Goal: Transaction & Acquisition: Purchase product/service

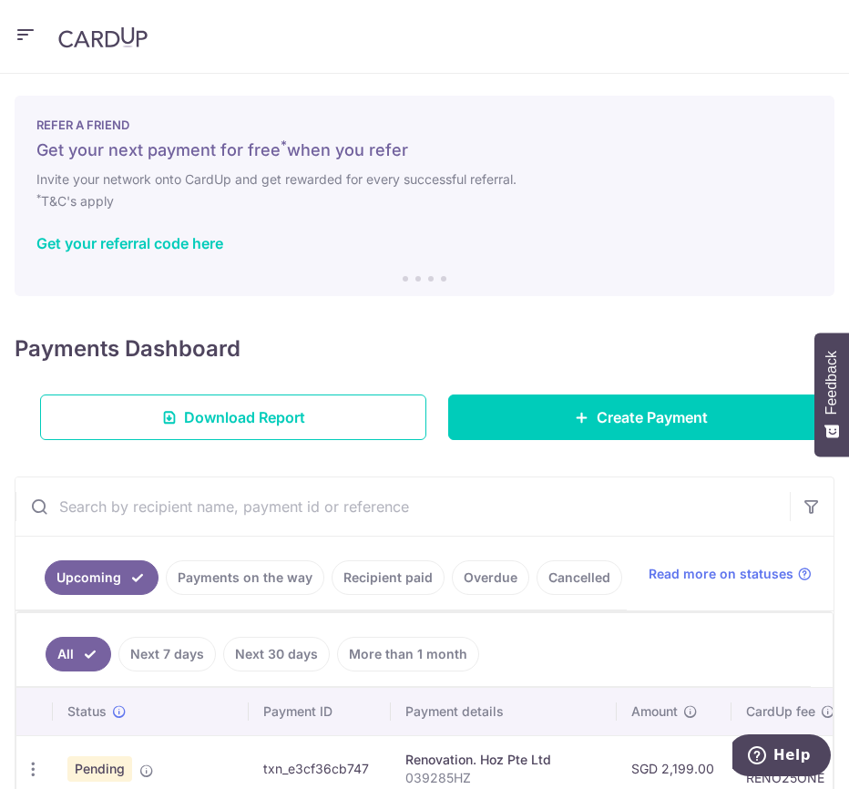
scroll to position [0, 498]
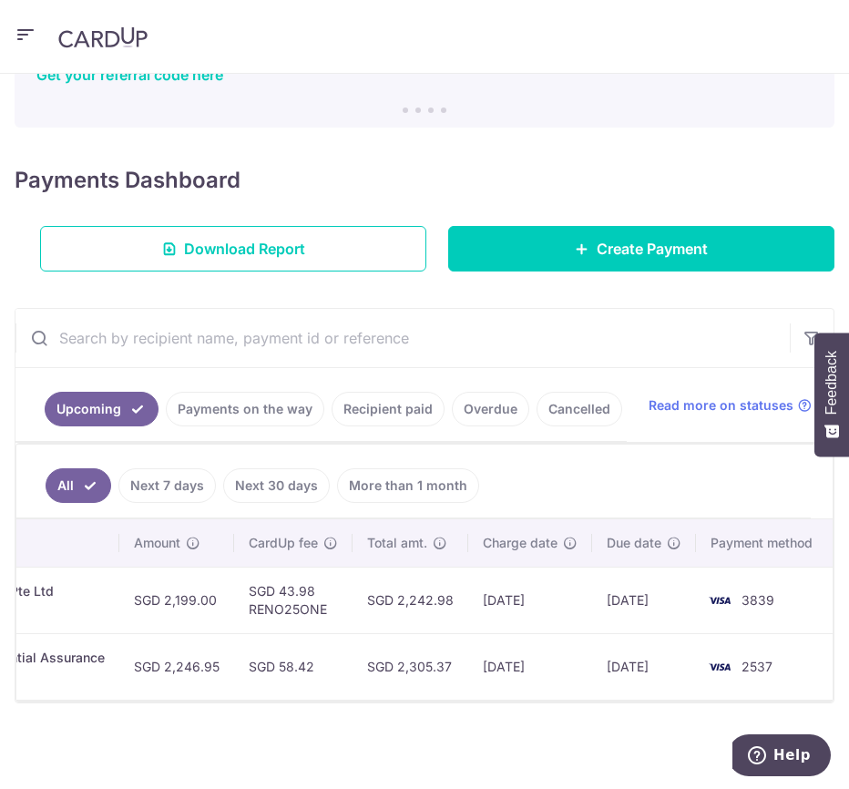
drag, startPoint x: 515, startPoint y: 357, endPoint x: 416, endPoint y: 339, distance: 100.1
drag, startPoint x: 579, startPoint y: 344, endPoint x: 662, endPoint y: 269, distance: 111.6
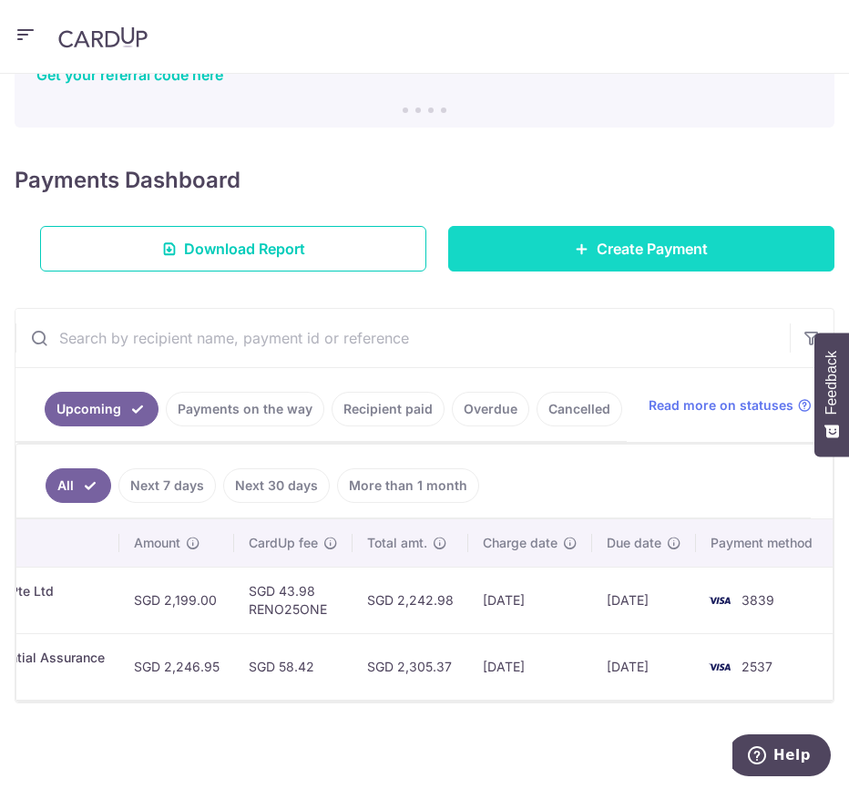
click at [693, 226] on link "Create Payment" at bounding box center [641, 249] width 386 height 46
click at [667, 238] on span "Create Payment" at bounding box center [652, 249] width 111 height 22
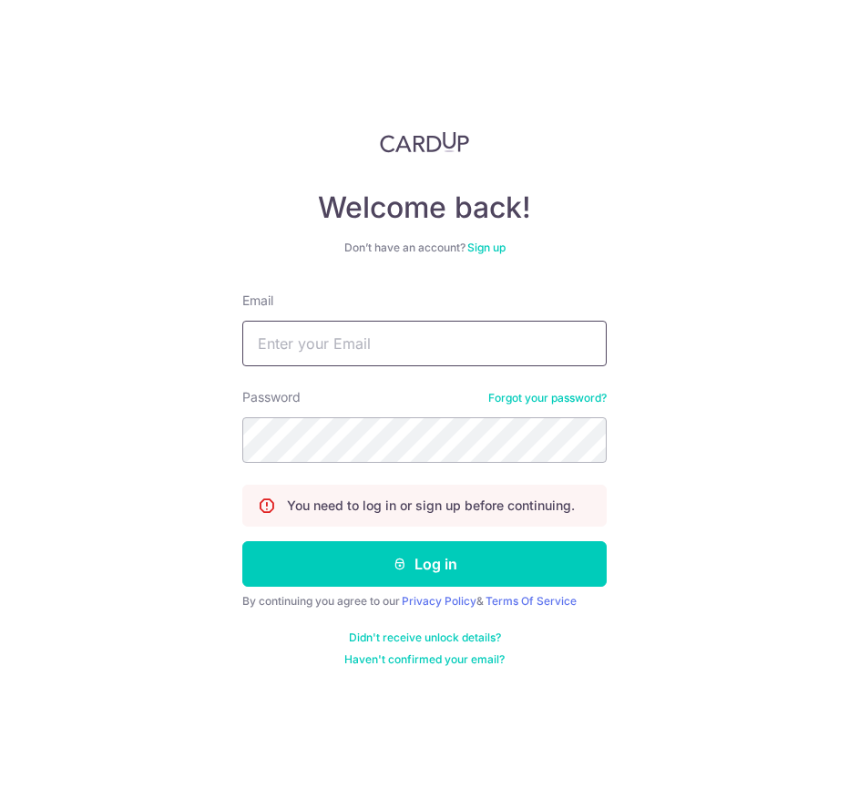
click at [416, 340] on input "Email" at bounding box center [424, 344] width 365 height 46
type input "mgrnoname@gmail.com"
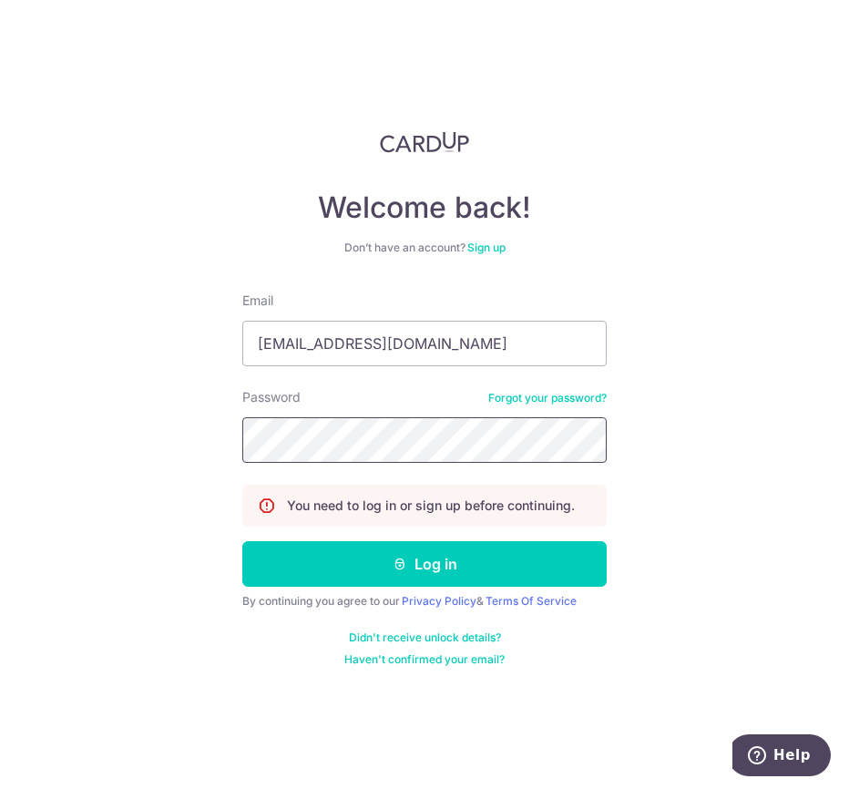
click at [242, 541] on button "Log in" at bounding box center [424, 564] width 365 height 46
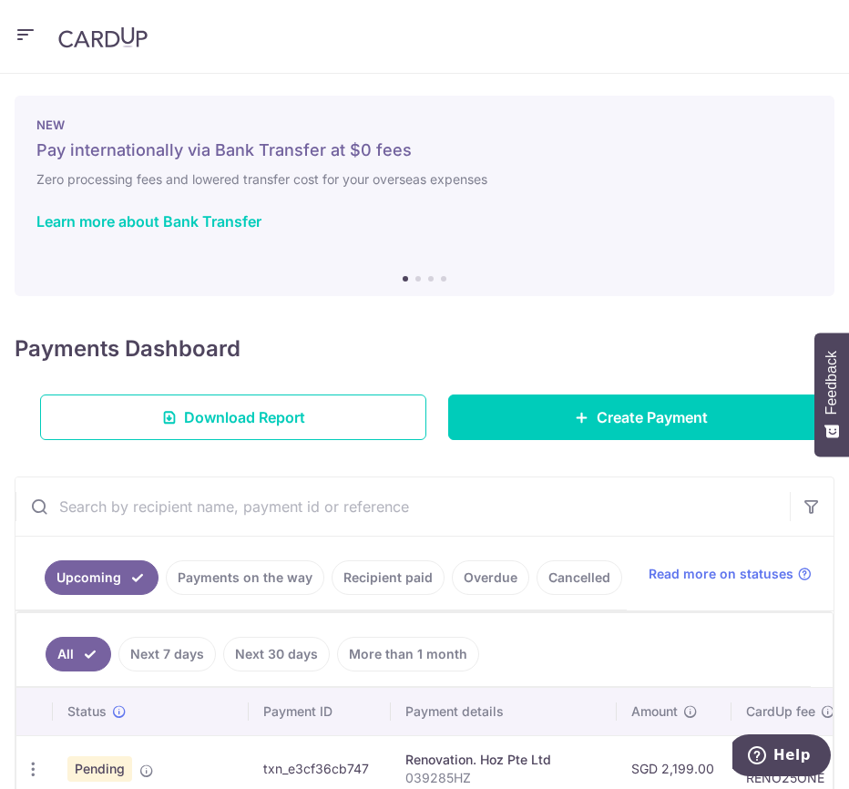
click at [118, 519] on input "text" at bounding box center [402, 507] width 775 height 58
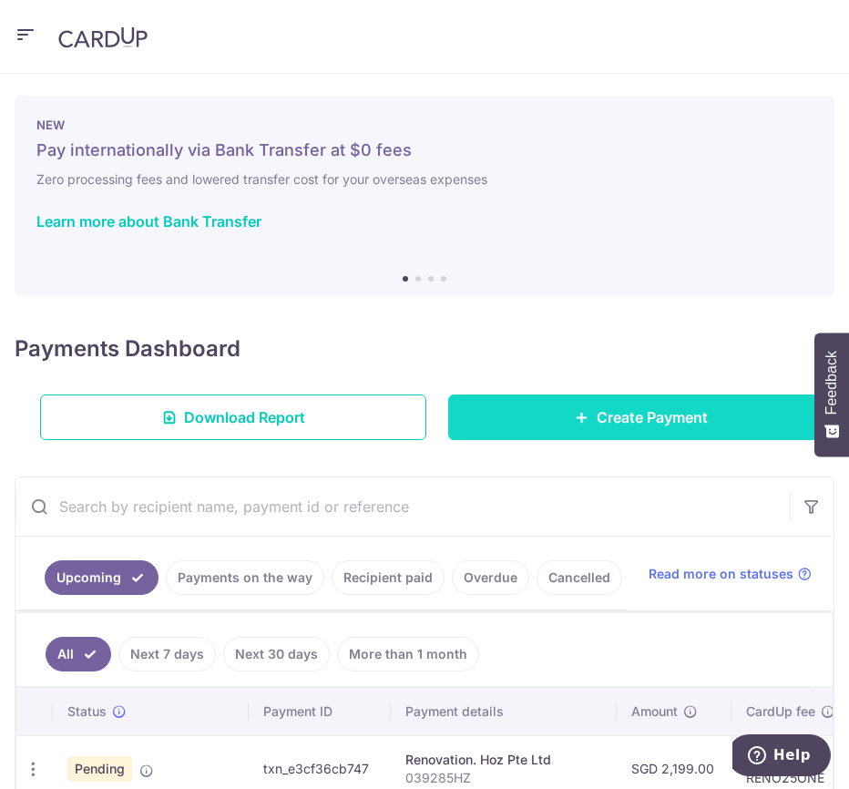
click at [630, 427] on span "Create Payment" at bounding box center [652, 417] width 111 height 22
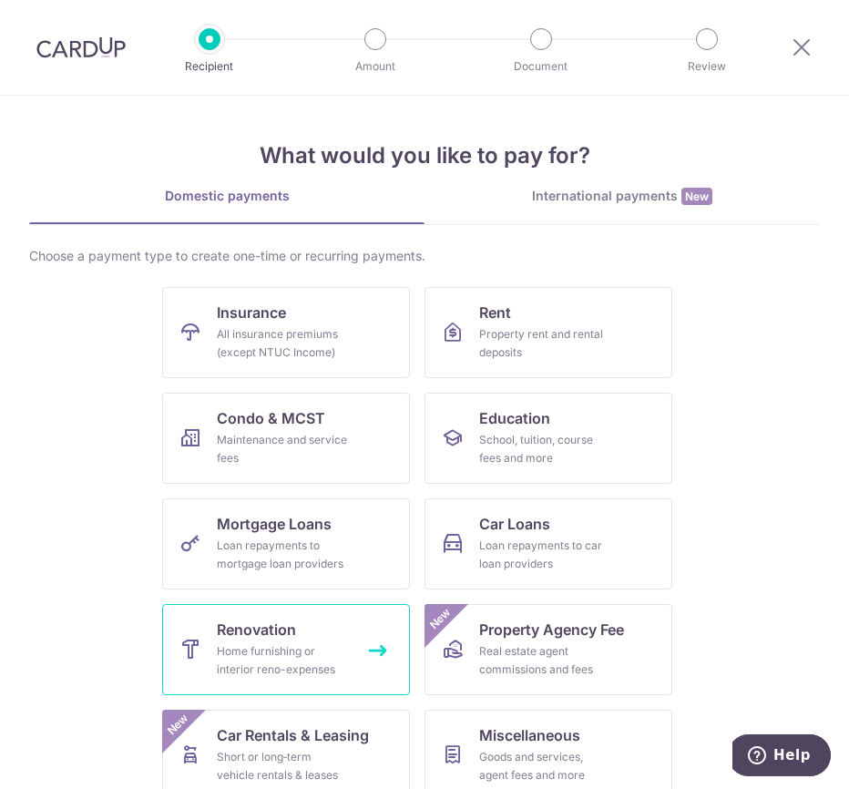
click at [316, 630] on link "Renovation Home furnishing or interior reno-expenses" at bounding box center [286, 649] width 248 height 91
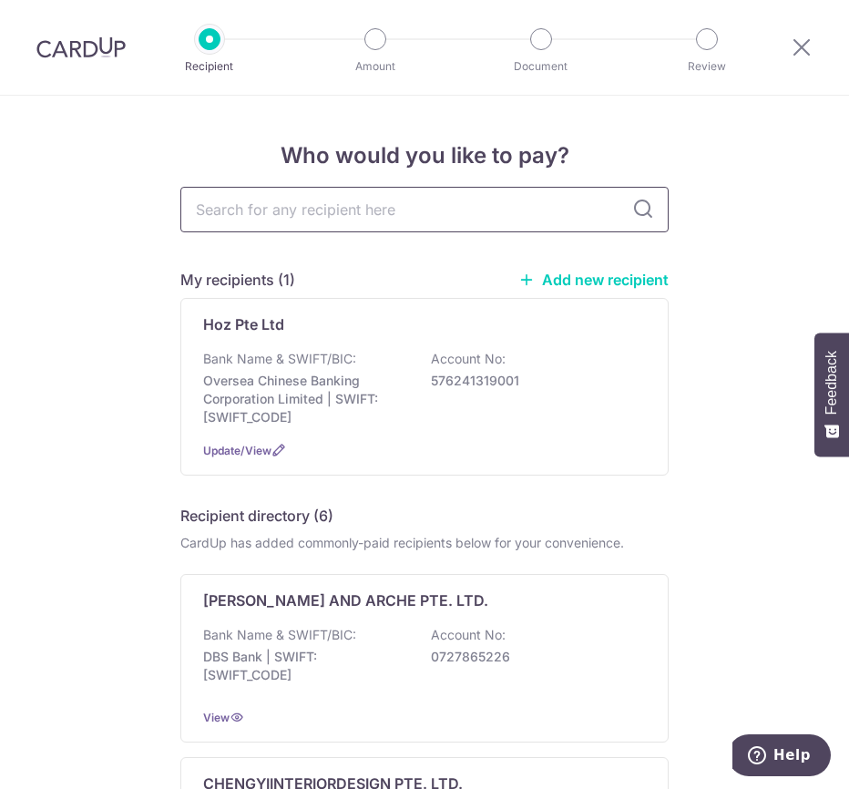
click at [334, 213] on input "text" at bounding box center [424, 210] width 488 height 46
type input "inwerkz"
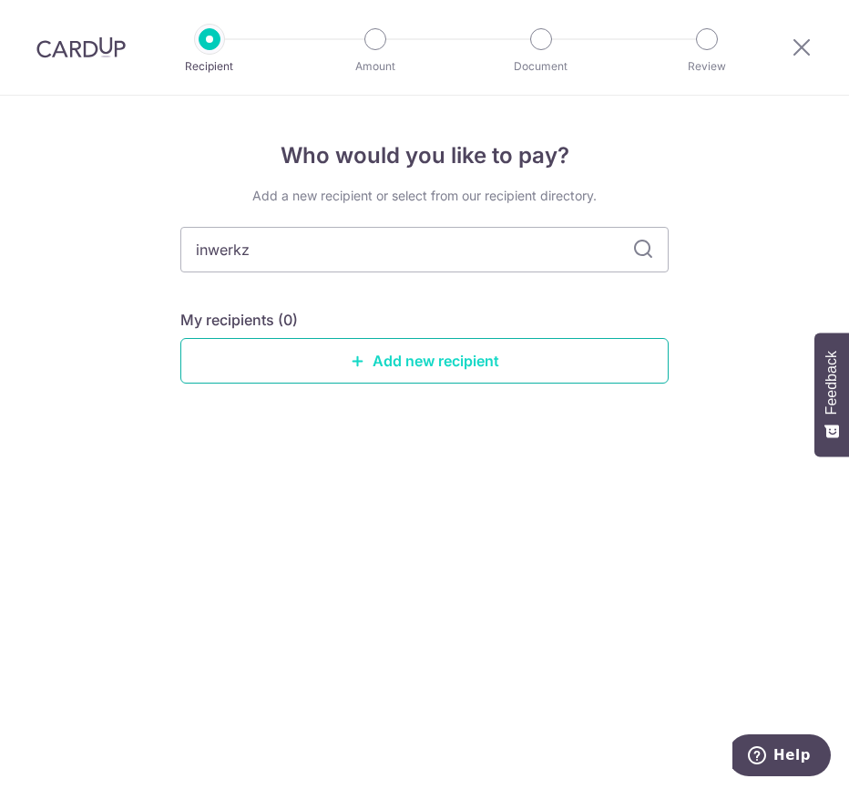
click at [323, 341] on link "Add new recipient" at bounding box center [424, 361] width 488 height 46
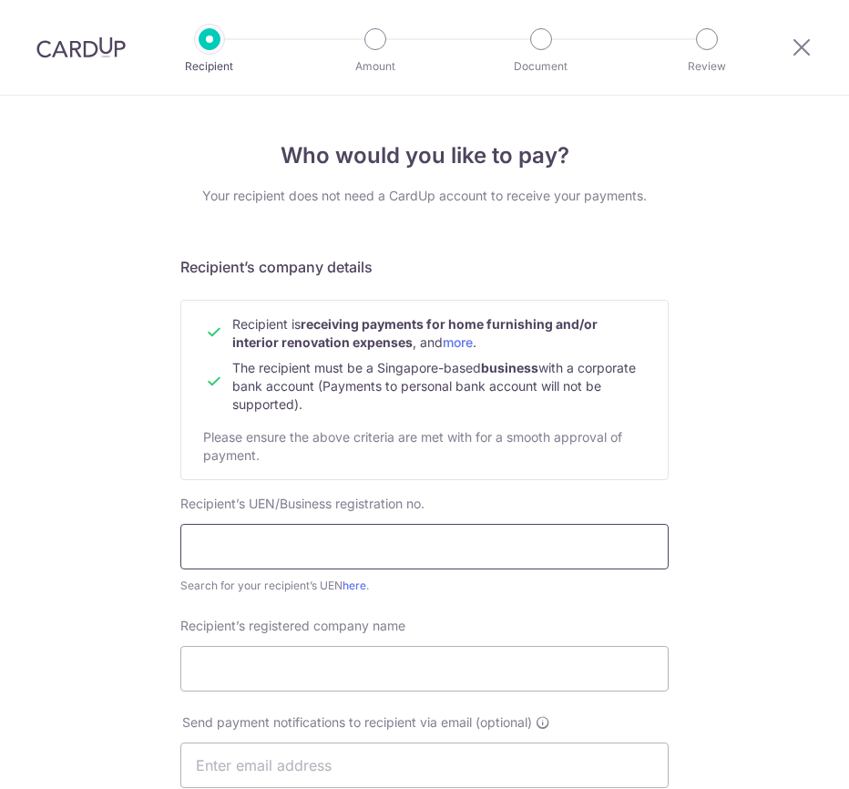
click at [255, 528] on input "text" at bounding box center [424, 547] width 488 height 46
type input "201015682N"
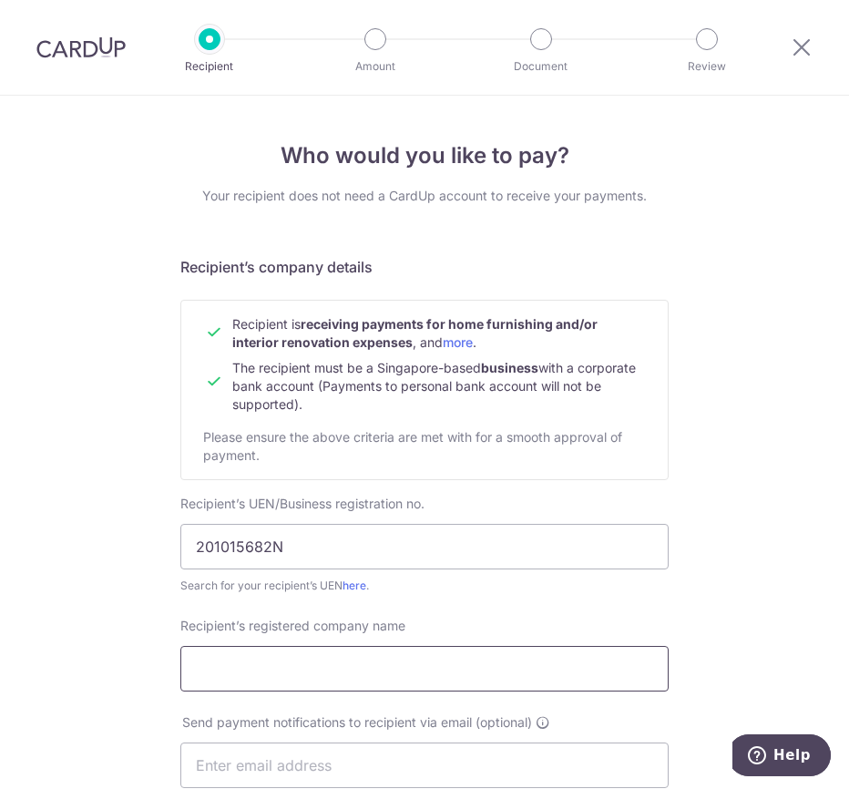
click at [385, 682] on input "Recipient’s registered company name" at bounding box center [424, 669] width 488 height 46
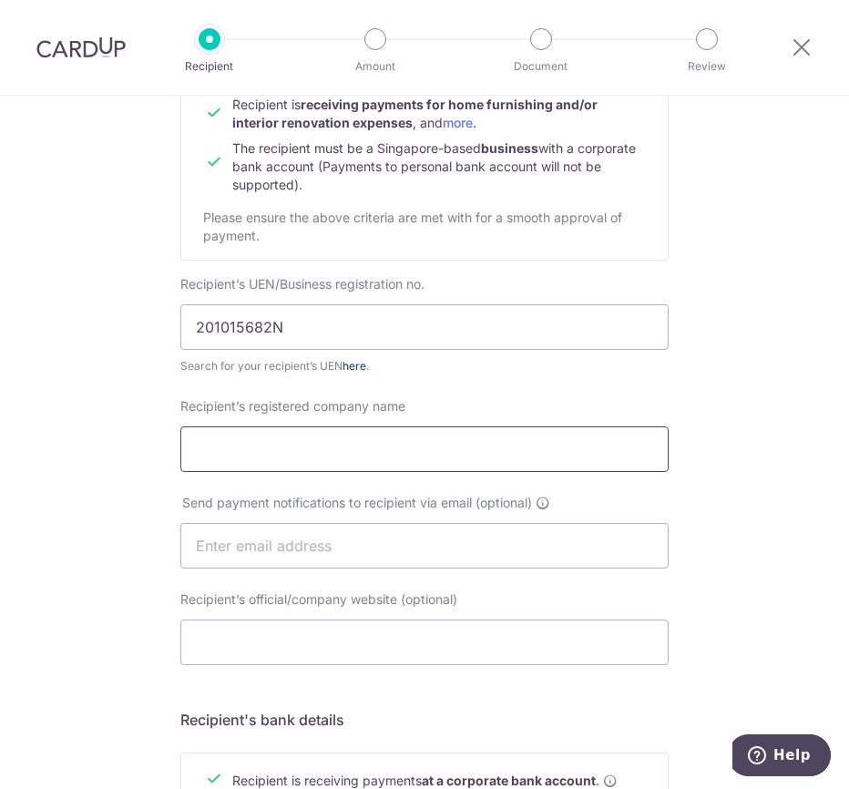
scroll to position [273, 0]
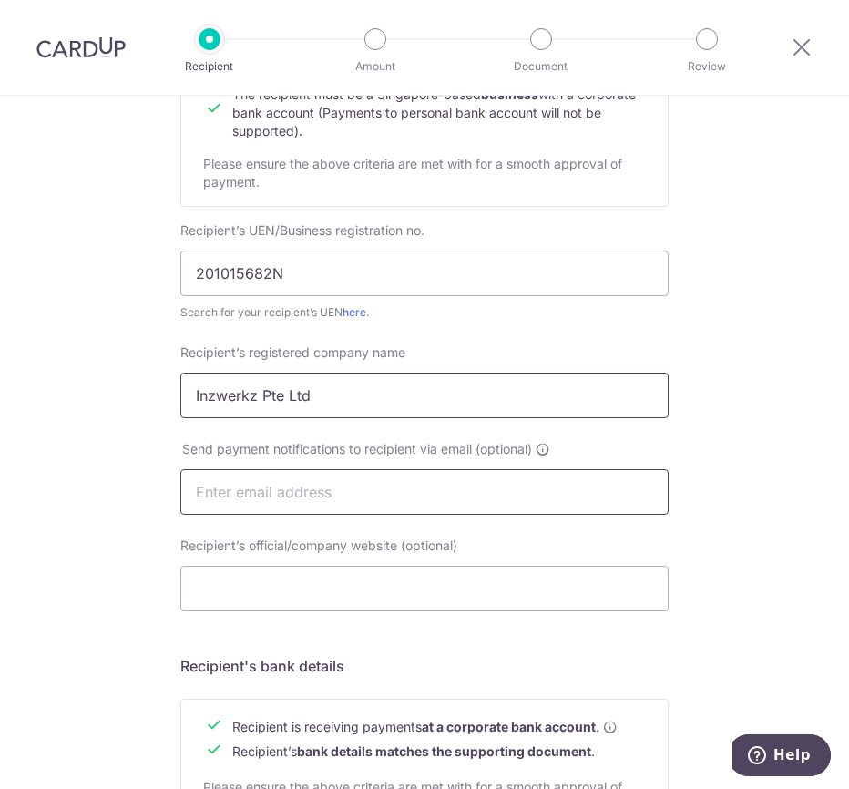
type input "Inzwerkz Pte Ltd"
click at [411, 590] on input "Recipient’s official/company website (optional)" at bounding box center [424, 589] width 488 height 46
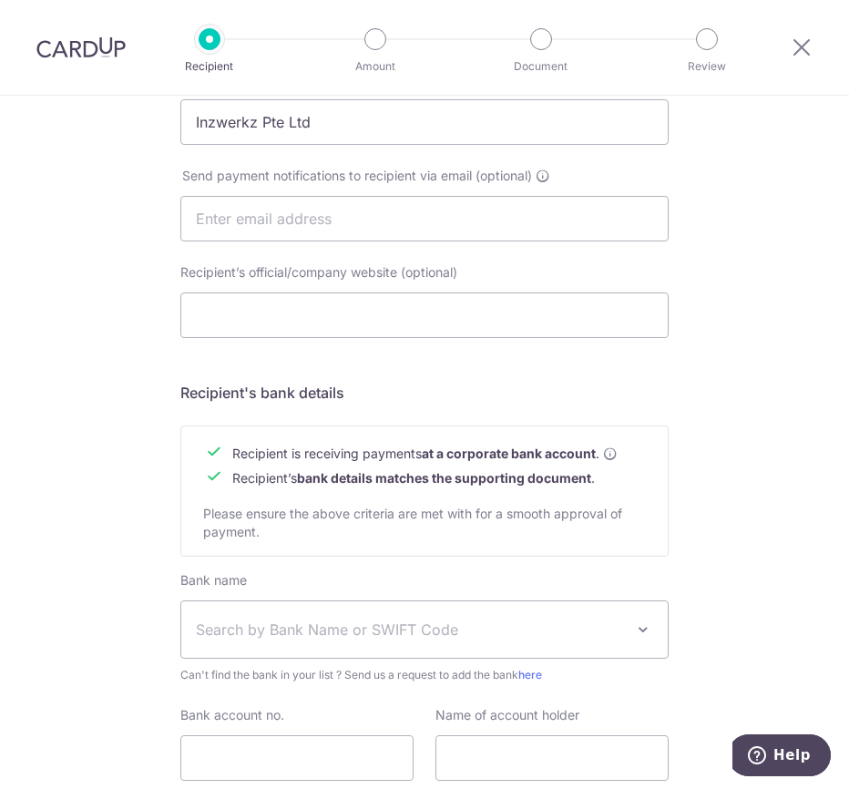
click at [404, 612] on span "Search by Bank Name or SWIFT Code" at bounding box center [424, 629] width 487 height 56
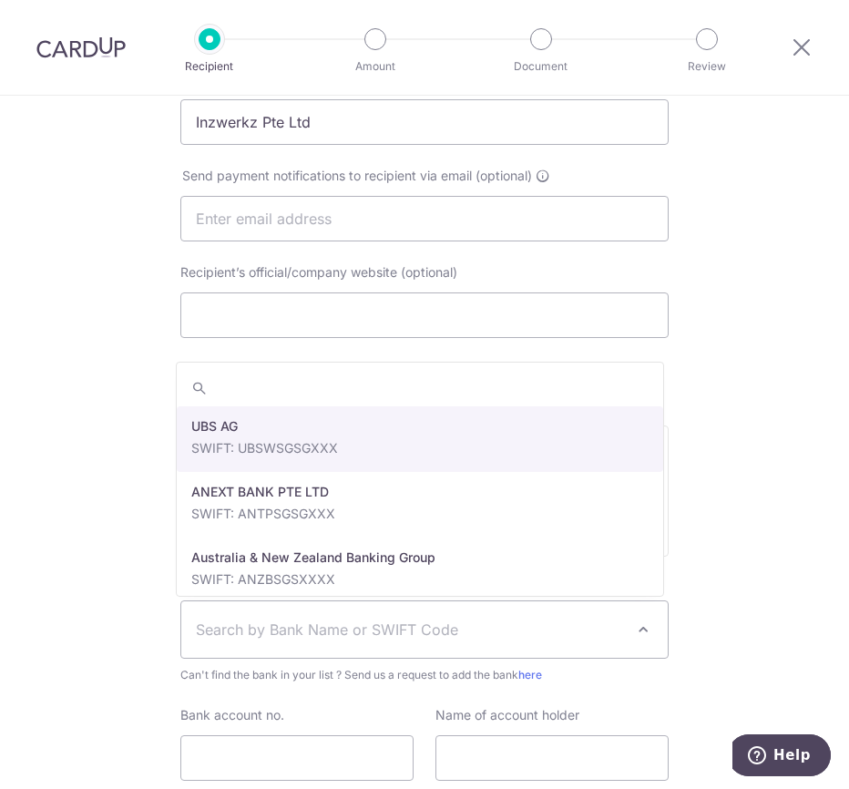
click at [385, 625] on span "Search by Bank Name or SWIFT Code" at bounding box center [410, 630] width 428 height 22
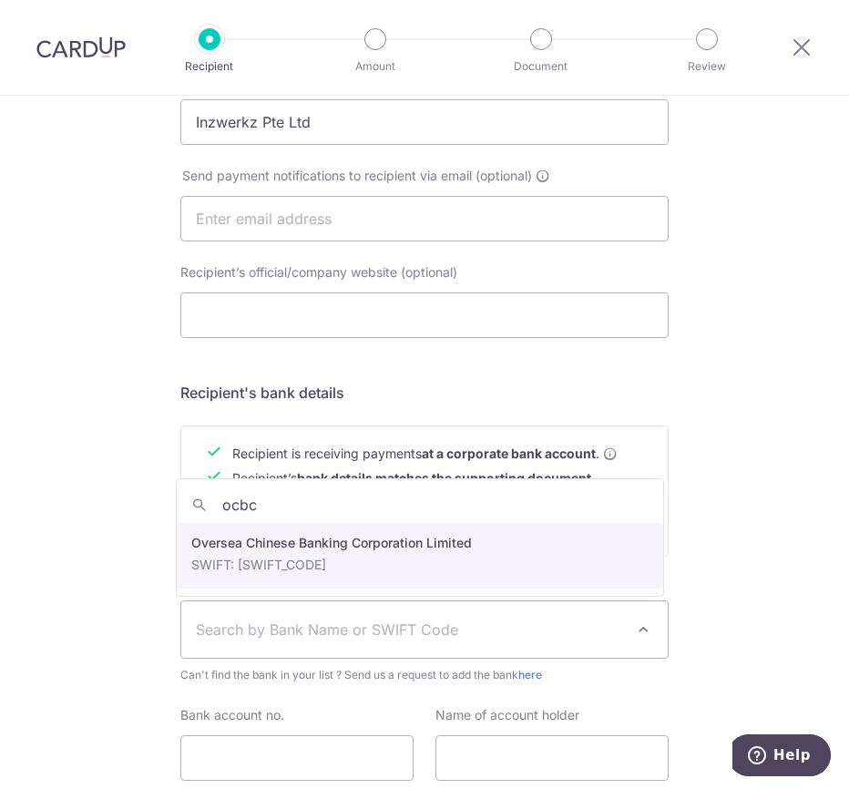
type input "ocbc"
drag, startPoint x: 242, startPoint y: 535, endPoint x: 252, endPoint y: 537, distance: 10.2
select select "12"
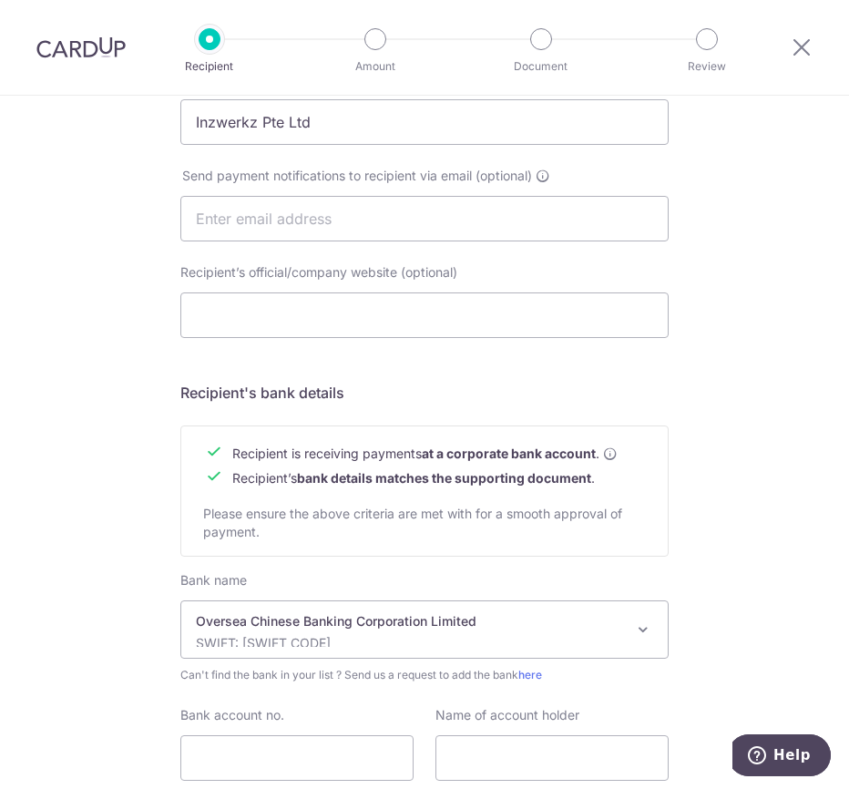
click at [254, 548] on div "Recipient is receiving payments at a corporate bank account . Recipient’s bank …" at bounding box center [424, 491] width 488 height 131
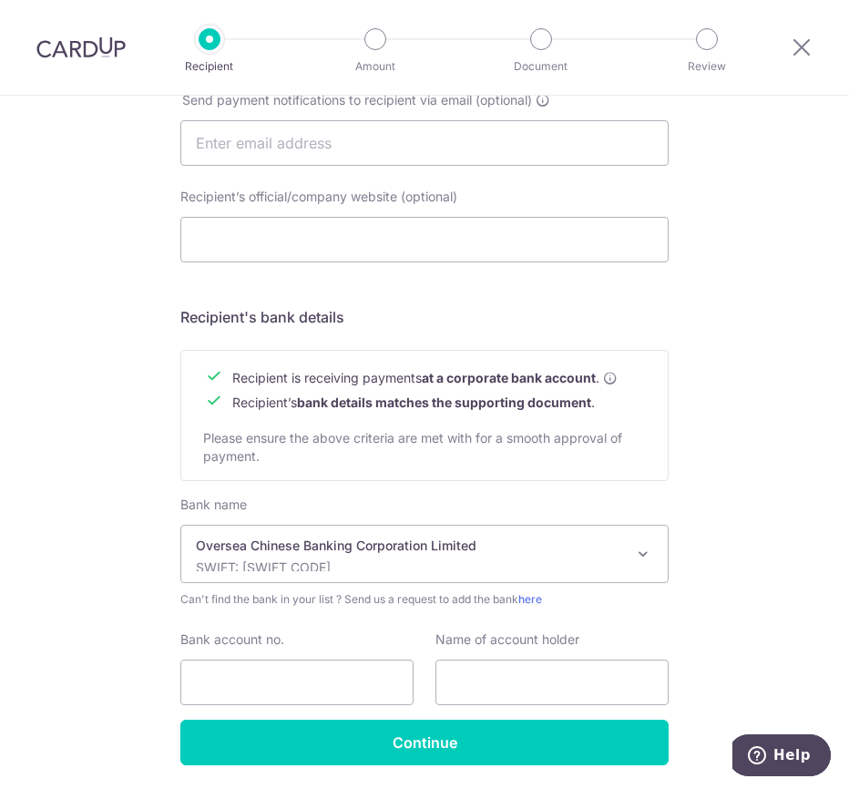
scroll to position [684, 0]
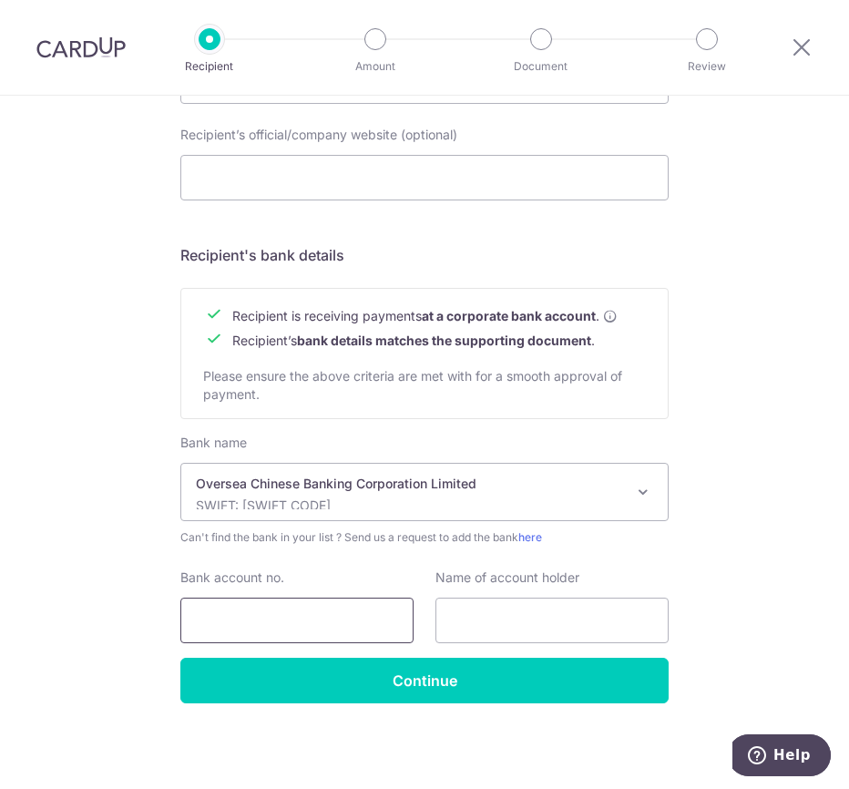
click at [268, 611] on input "Bank account no." at bounding box center [296, 621] width 233 height 46
type input "612888990001"
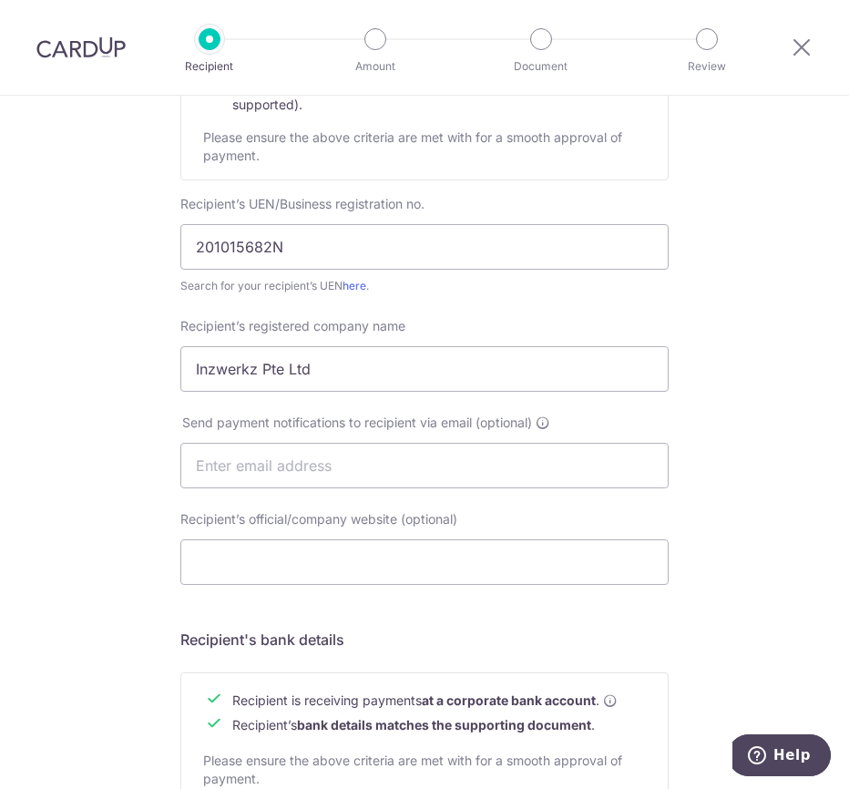
scroll to position [138, 0]
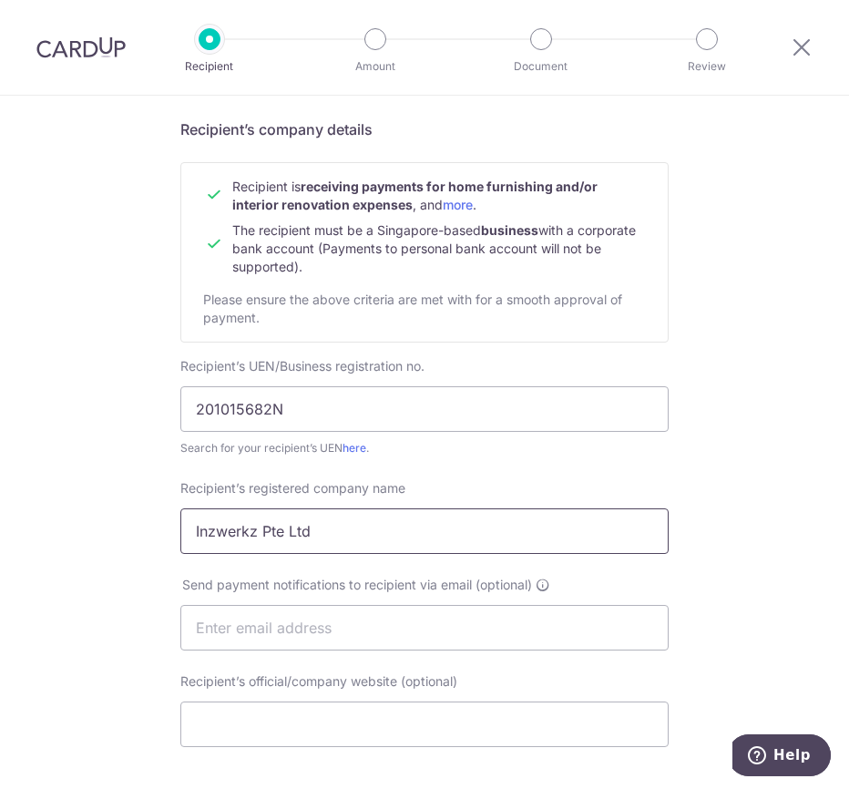
drag, startPoint x: 331, startPoint y: 529, endPoint x: 156, endPoint y: 513, distance: 175.6
click at [156, 513] on div "Who would you like to pay? Your recipient does not need a CardUp account to rec…" at bounding box center [424, 647] width 849 height 1378
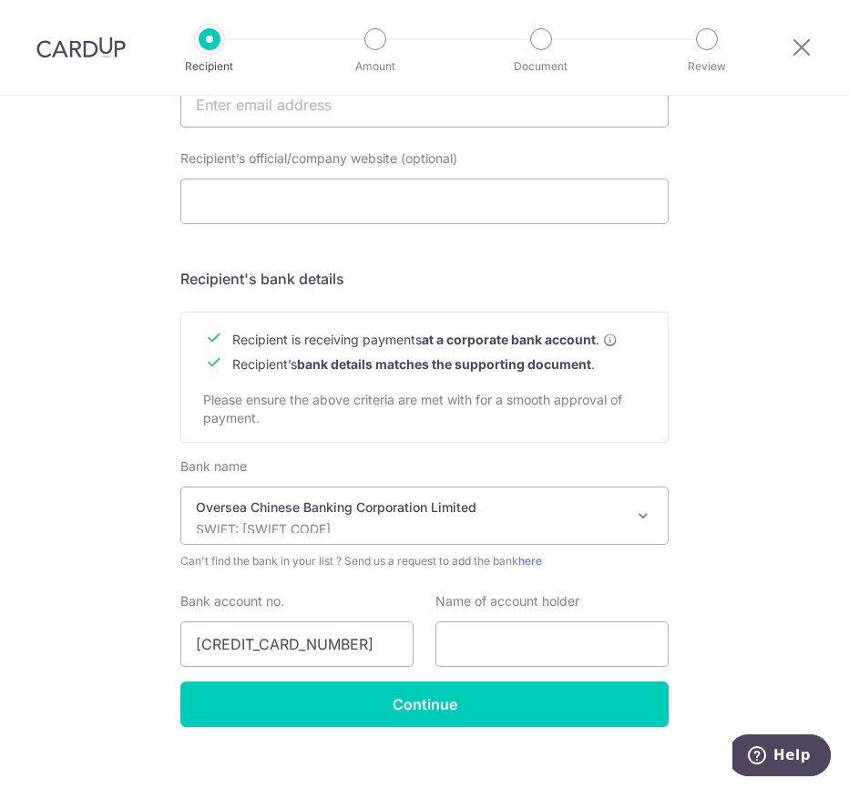
scroll to position [684, 0]
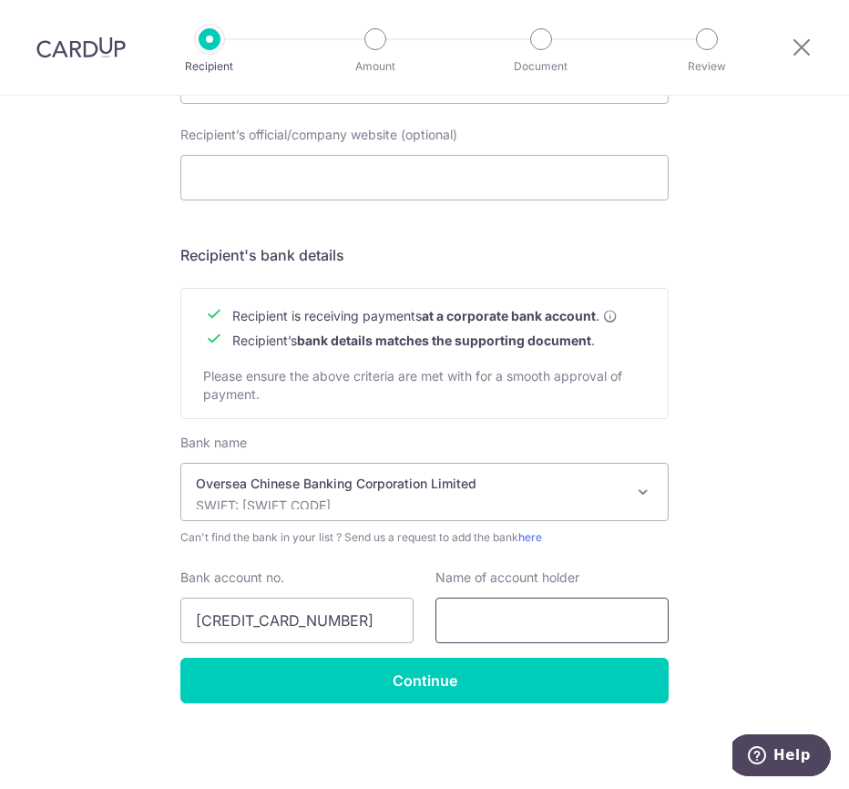
click at [488, 621] on input "text" at bounding box center [552, 621] width 233 height 46
paste input "Inzwerkz Pte Ltd"
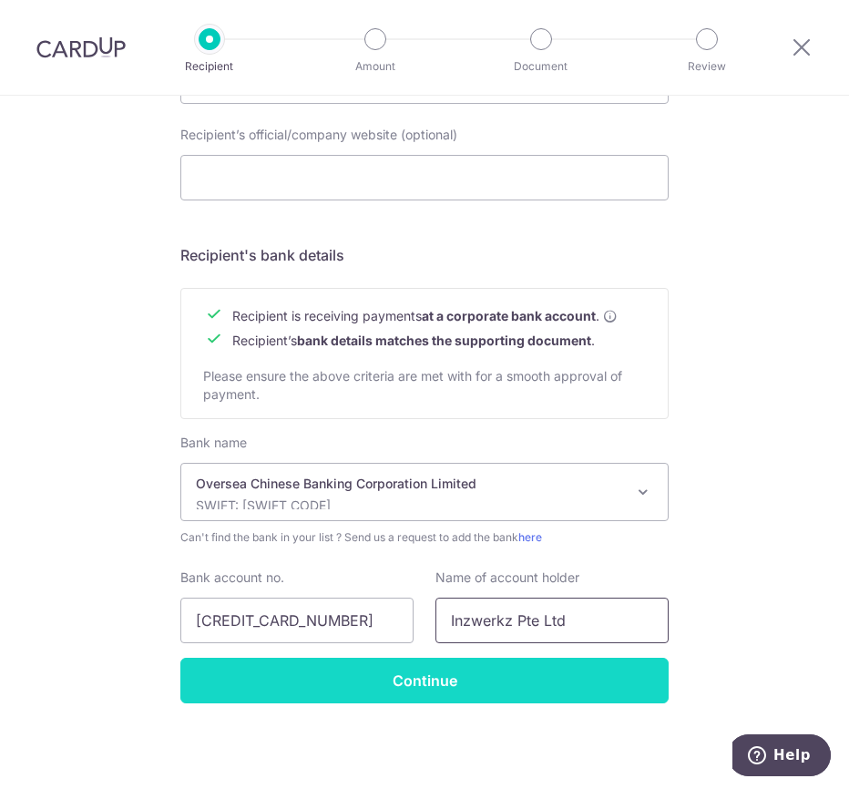
type input "Inzwerkz Pte Ltd"
click at [484, 668] on input "Continue" at bounding box center [424, 681] width 488 height 46
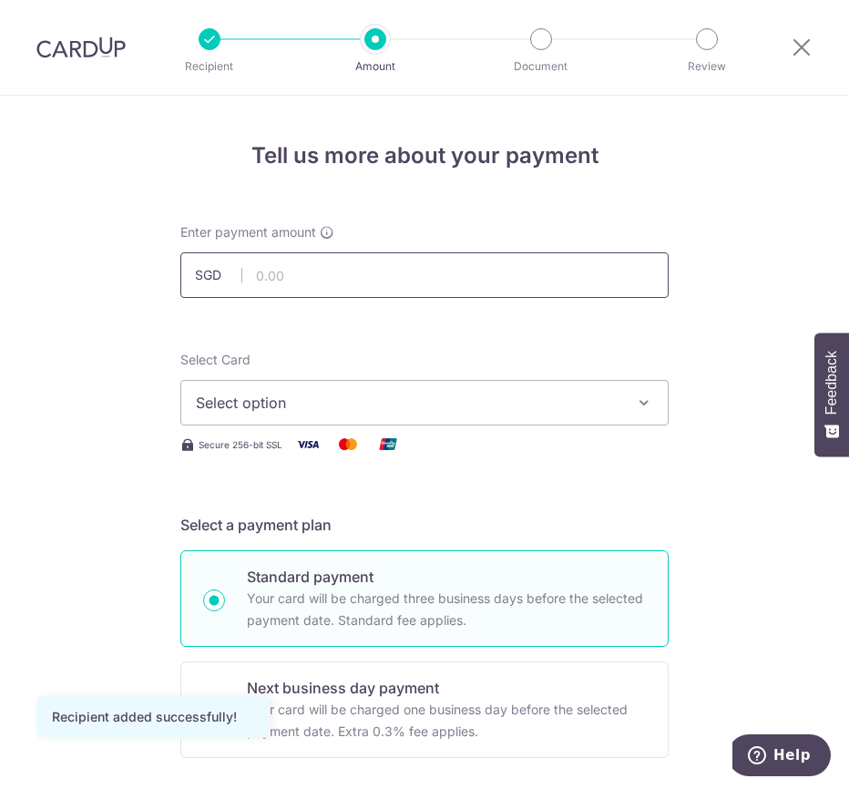
click at [469, 285] on input "text" at bounding box center [424, 275] width 488 height 46
type input "920.00"
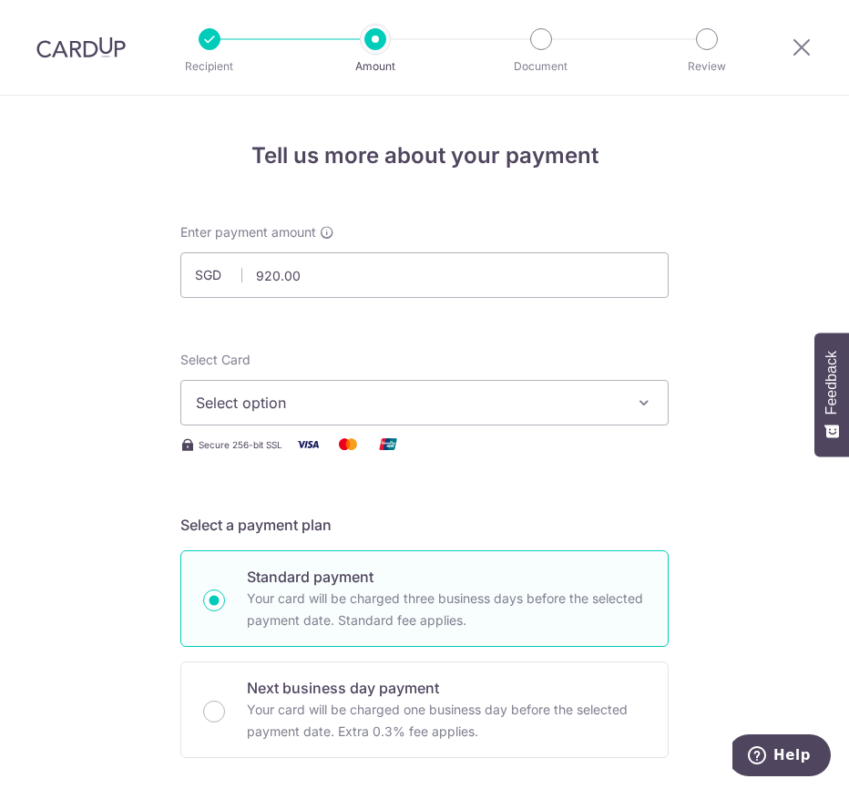
click at [467, 416] on button "Select option" at bounding box center [424, 403] width 488 height 46
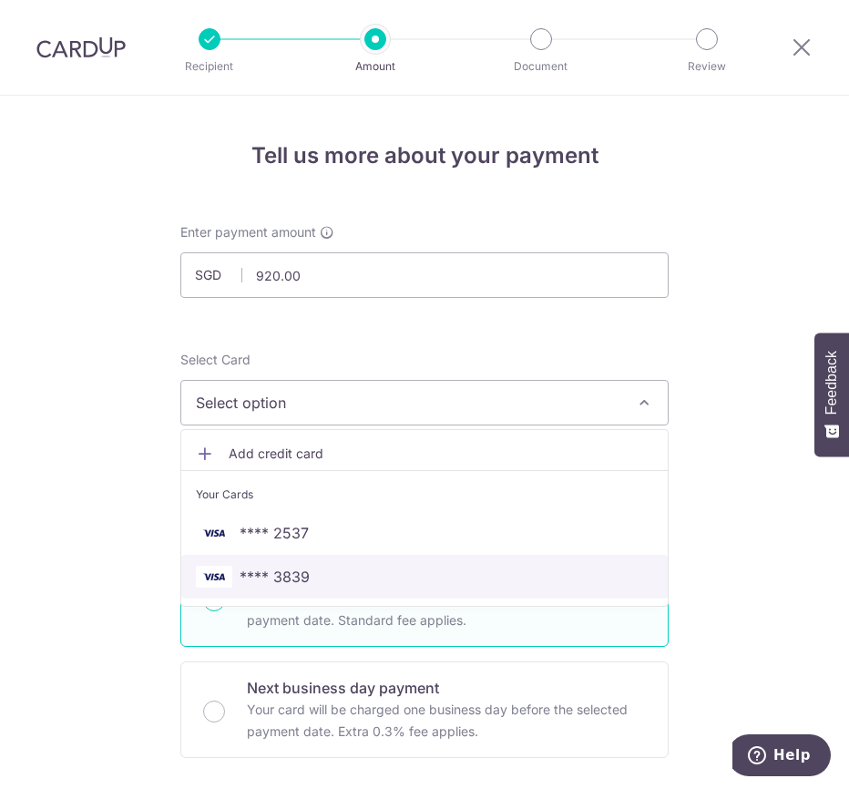
click at [304, 581] on span "**** 3839" at bounding box center [275, 577] width 70 height 22
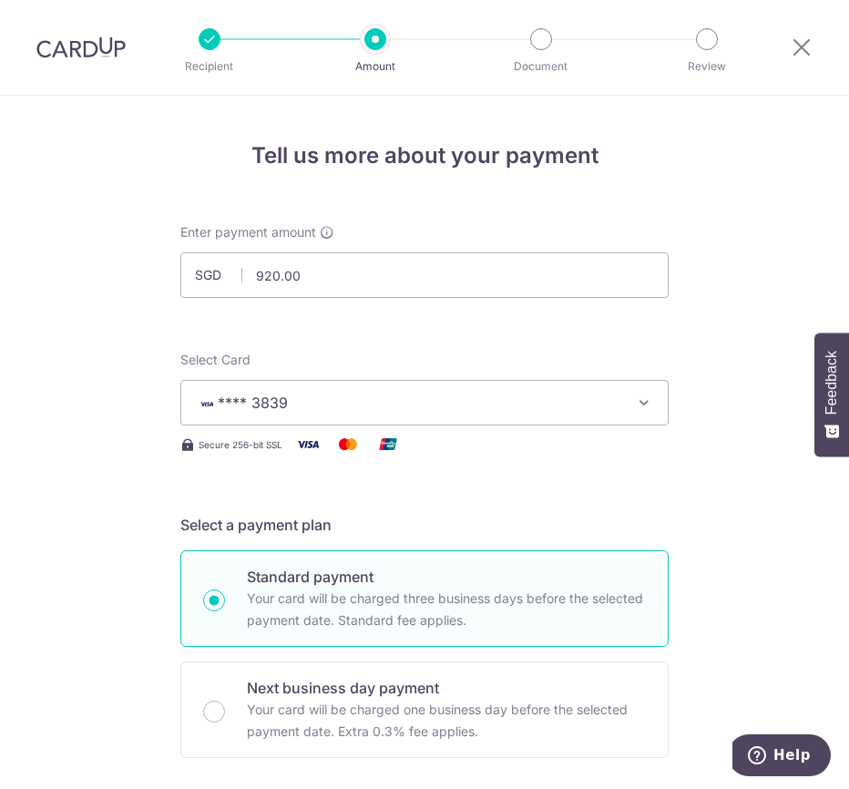
scroll to position [547, 0]
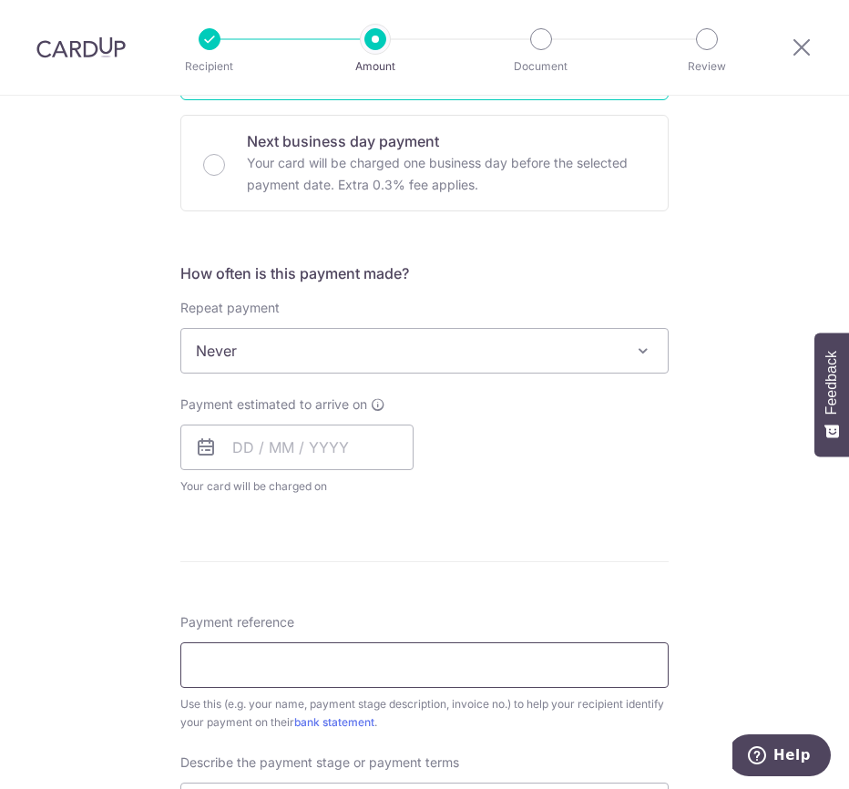
drag, startPoint x: 472, startPoint y: 576, endPoint x: 435, endPoint y: 667, distance: 98.5
click at [471, 592] on form "Enter payment amount SGD 920.00 920.00 Recipient added successfully! Select Car…" at bounding box center [424, 459] width 488 height 1566
click at [414, 683] on input "Payment reference" at bounding box center [424, 665] width 488 height 46
paste input "RENO25ONE"
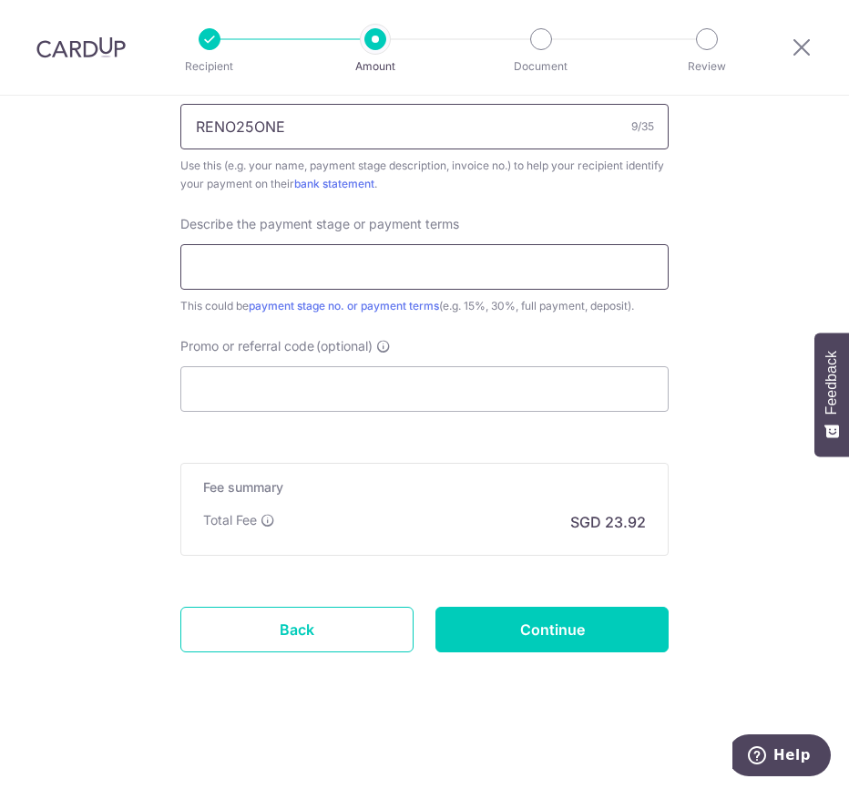
type input "RENO25ONE"
click at [355, 278] on input "text" at bounding box center [424, 267] width 488 height 46
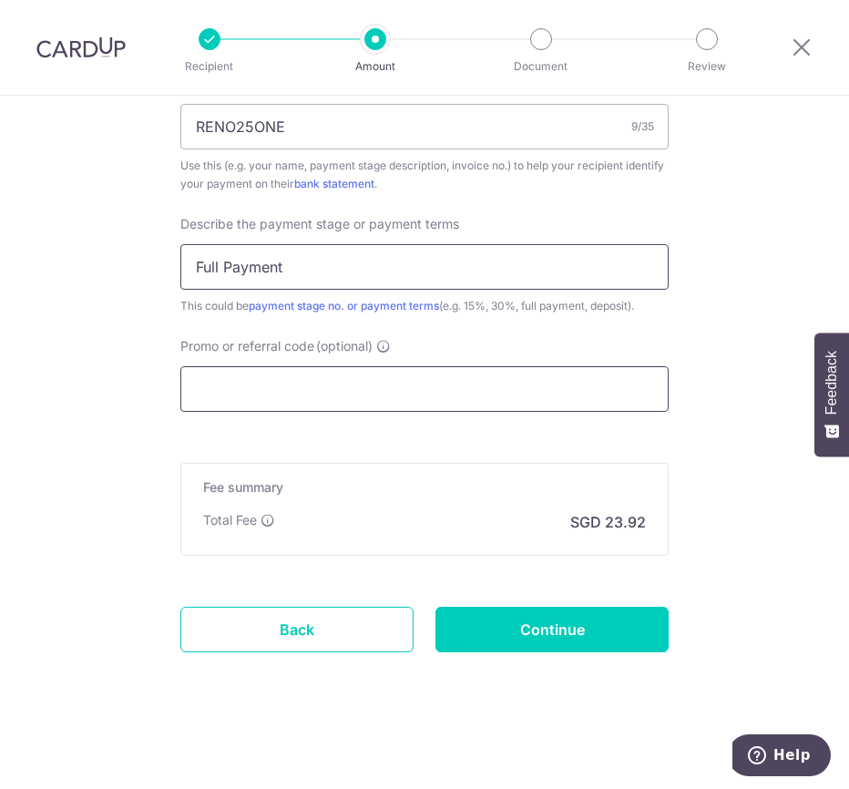
type input "Full Payment"
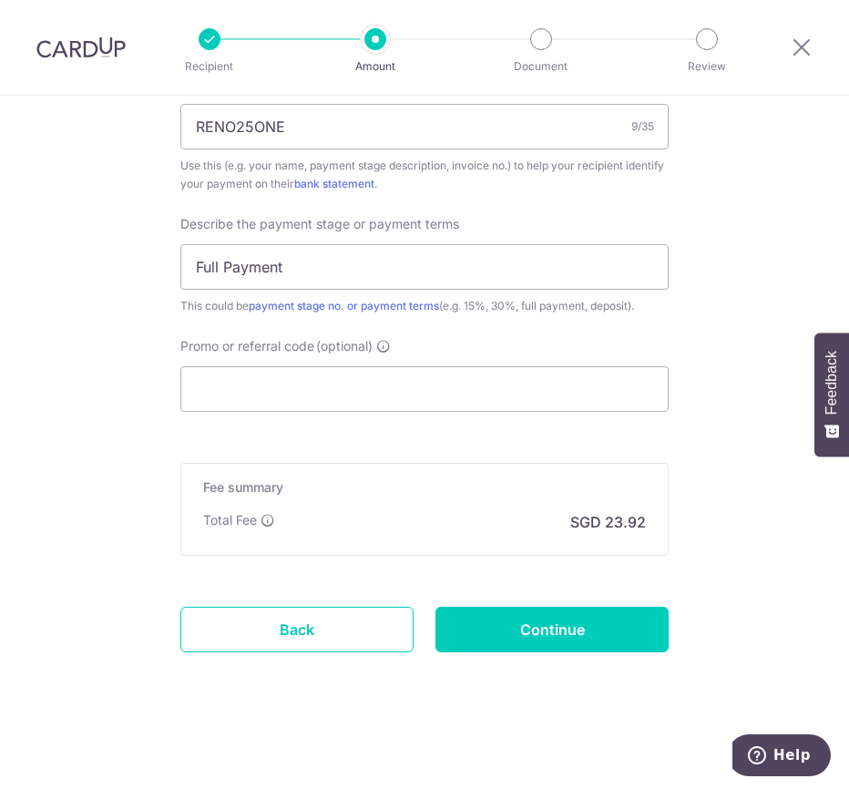
click at [351, 400] on input "Promo or referral code (optional)" at bounding box center [424, 389] width 488 height 46
paste input "RENO25ONE"
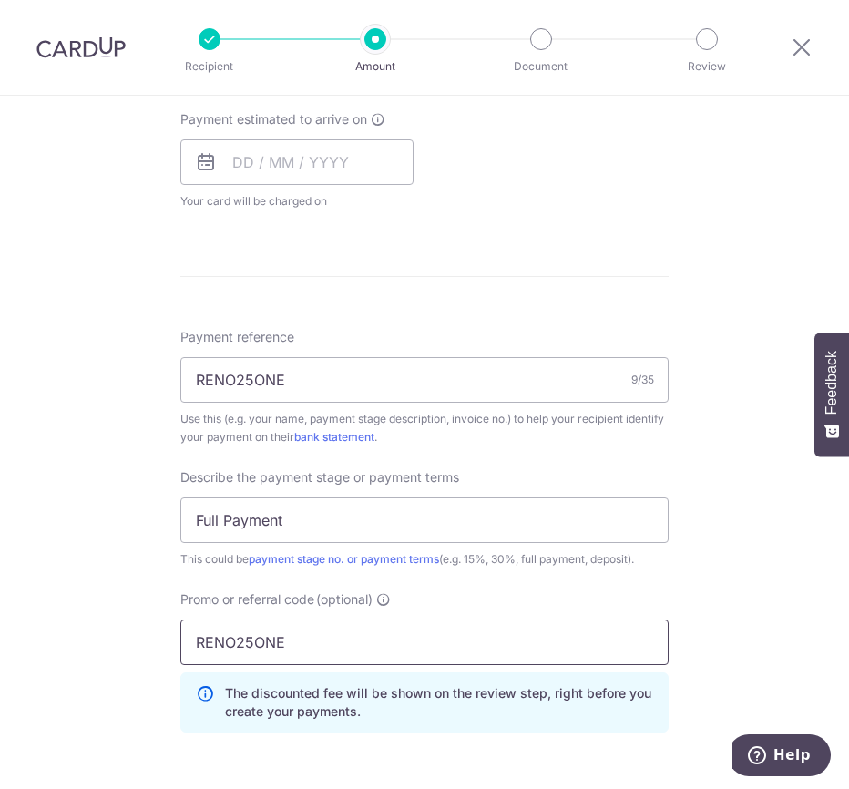
scroll to position [812, 0]
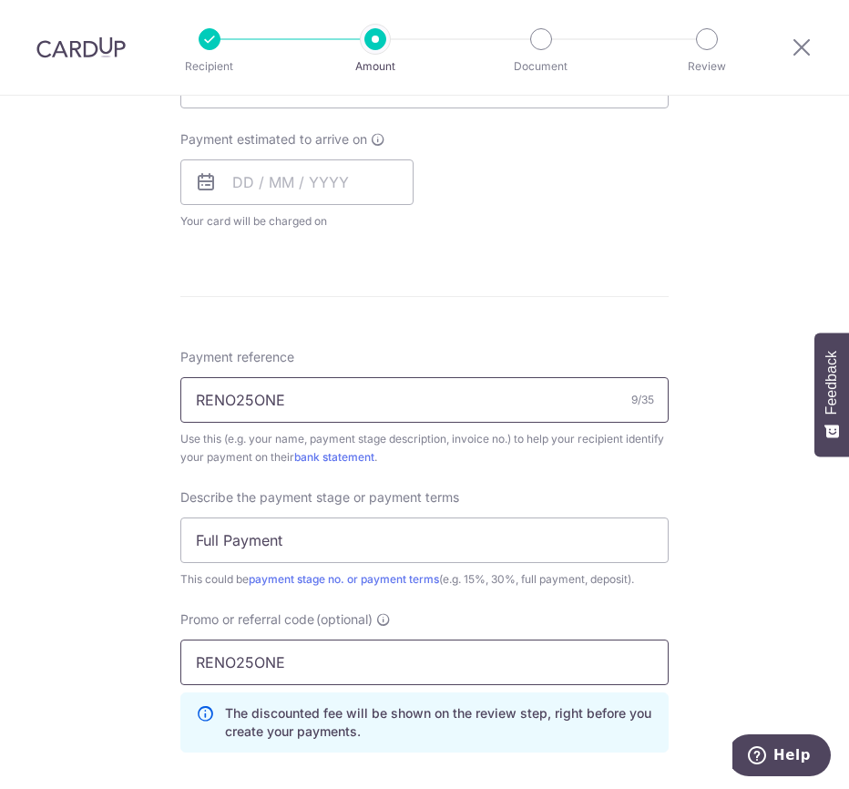
type input "RENO25ONE"
drag, startPoint x: 211, startPoint y: 417, endPoint x: 35, endPoint y: 410, distance: 176.9
click at [35, 410] on div "Tell us more about your payment Enter payment amount SGD 920.00 920.00 Recipien…" at bounding box center [424, 214] width 849 height 1861
click at [453, 397] on input "Payment reference" at bounding box center [424, 400] width 488 height 46
type input "00026521"
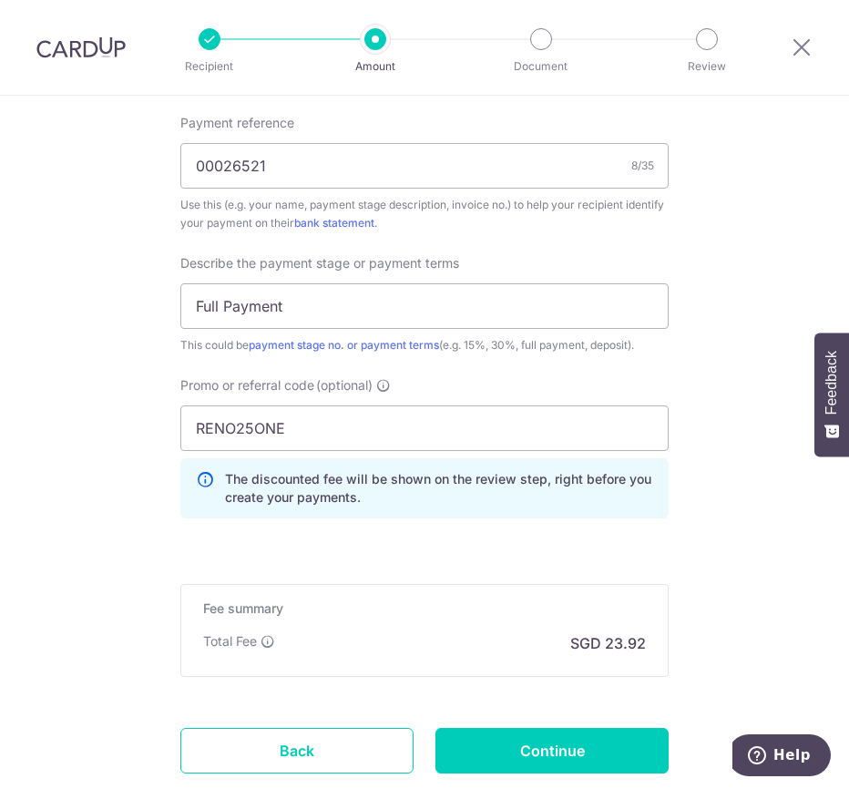
scroll to position [1167, 0]
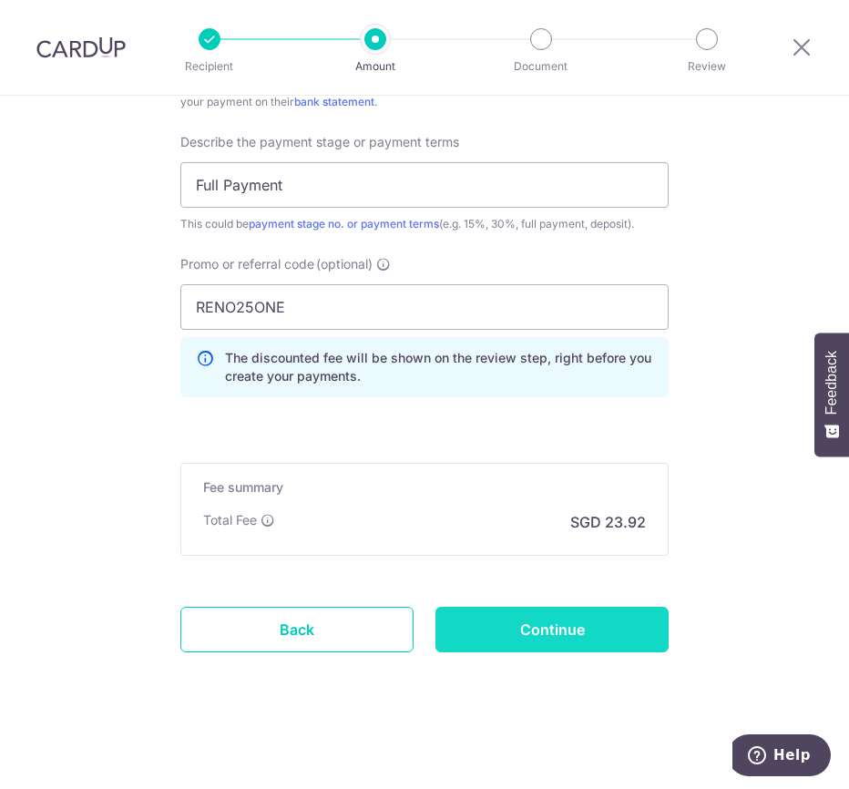
click at [563, 637] on input "Continue" at bounding box center [552, 630] width 233 height 46
type input "Create Schedule"
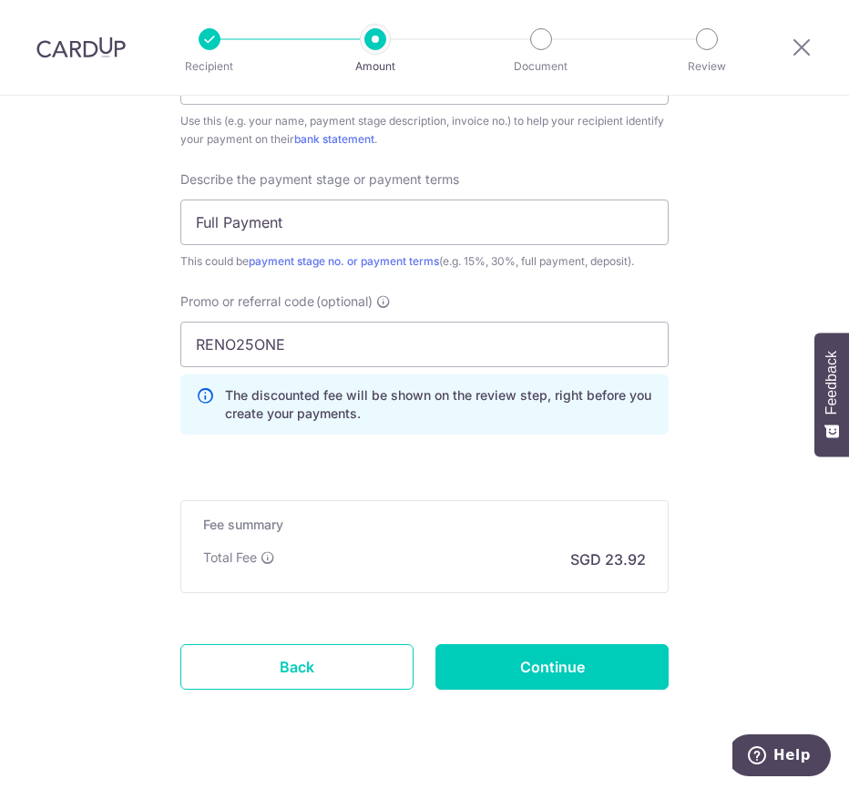
scroll to position [1211, 0]
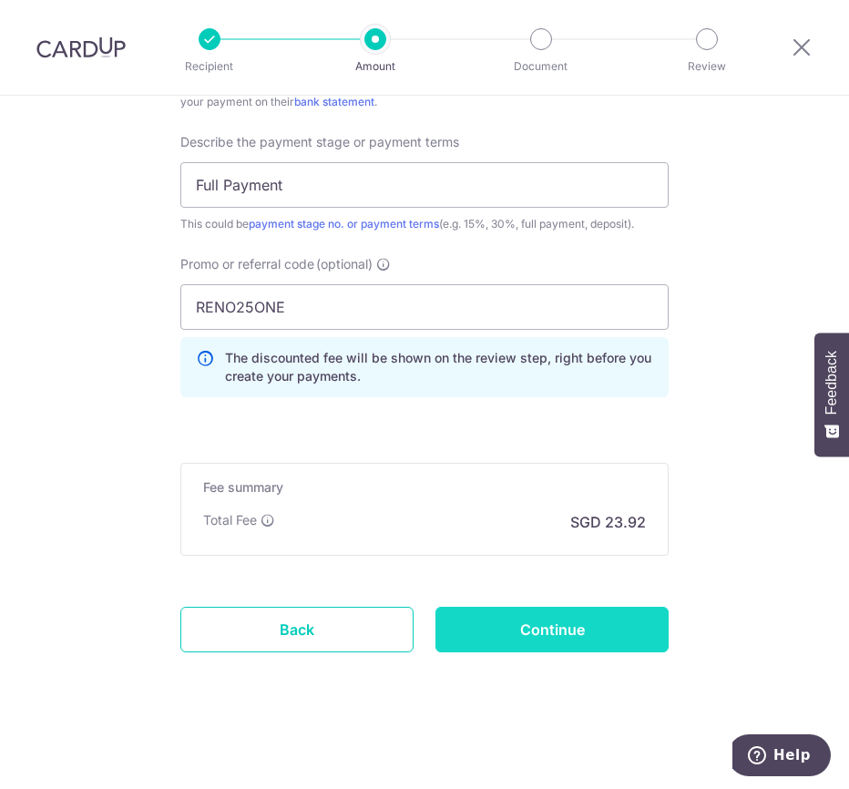
click at [514, 633] on input "Continue" at bounding box center [552, 630] width 233 height 46
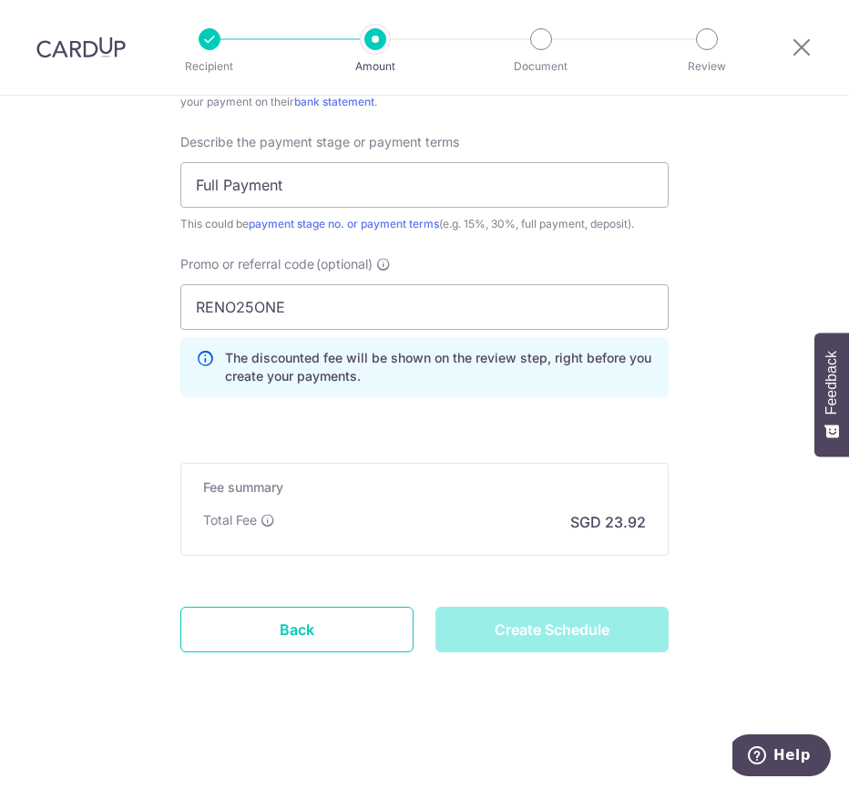
type input "Create Schedule"
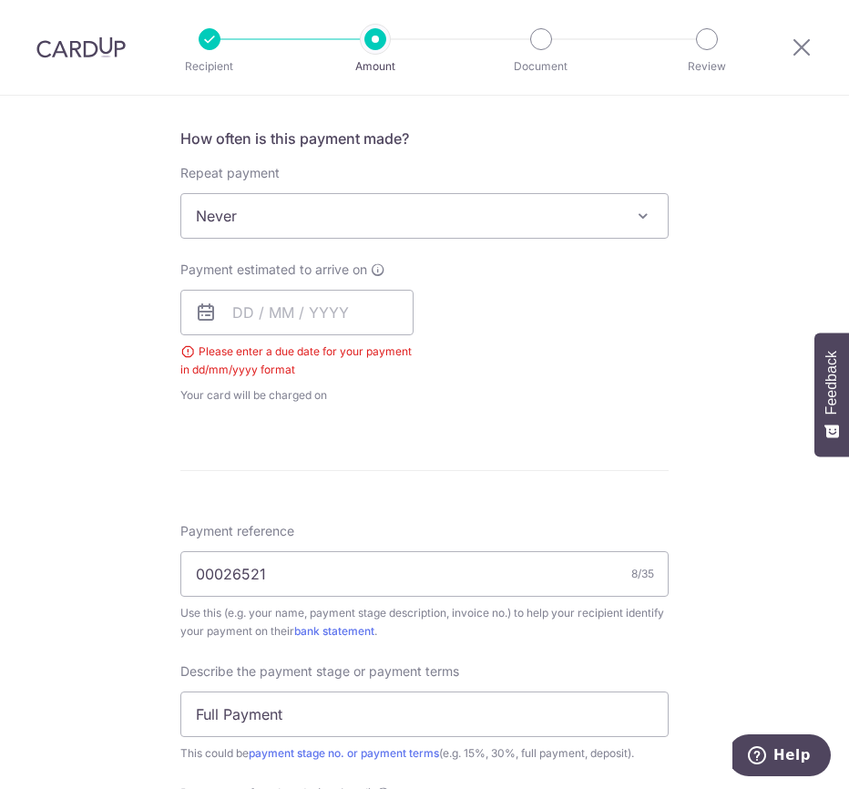
scroll to position [655, 0]
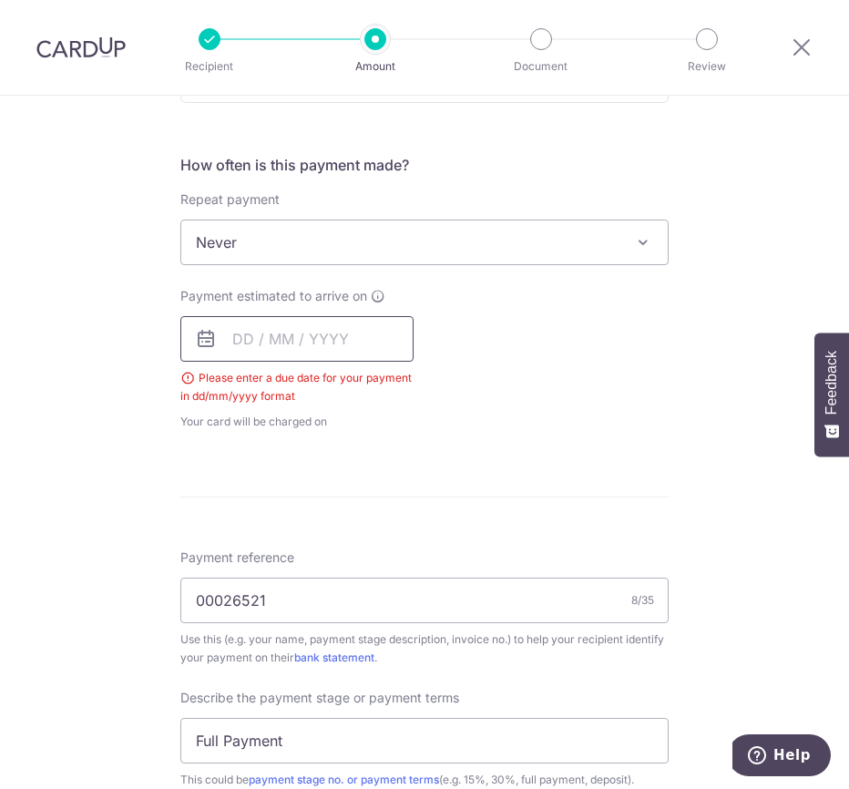
click at [360, 344] on input "text" at bounding box center [296, 339] width 233 height 46
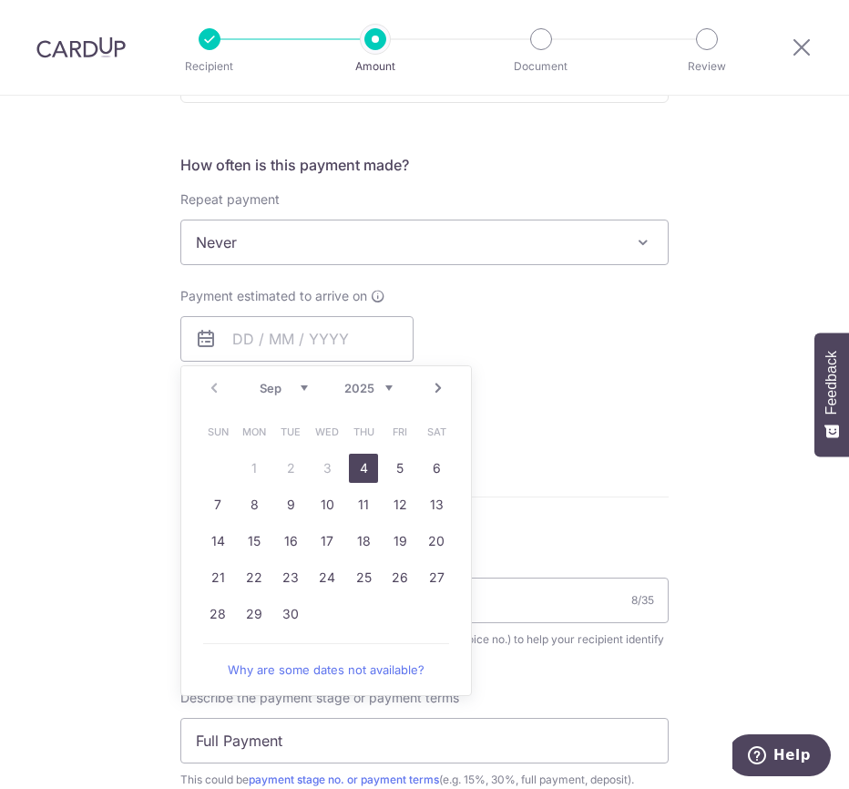
click at [363, 465] on link "4" at bounding box center [363, 468] width 29 height 29
type input "[DATE]"
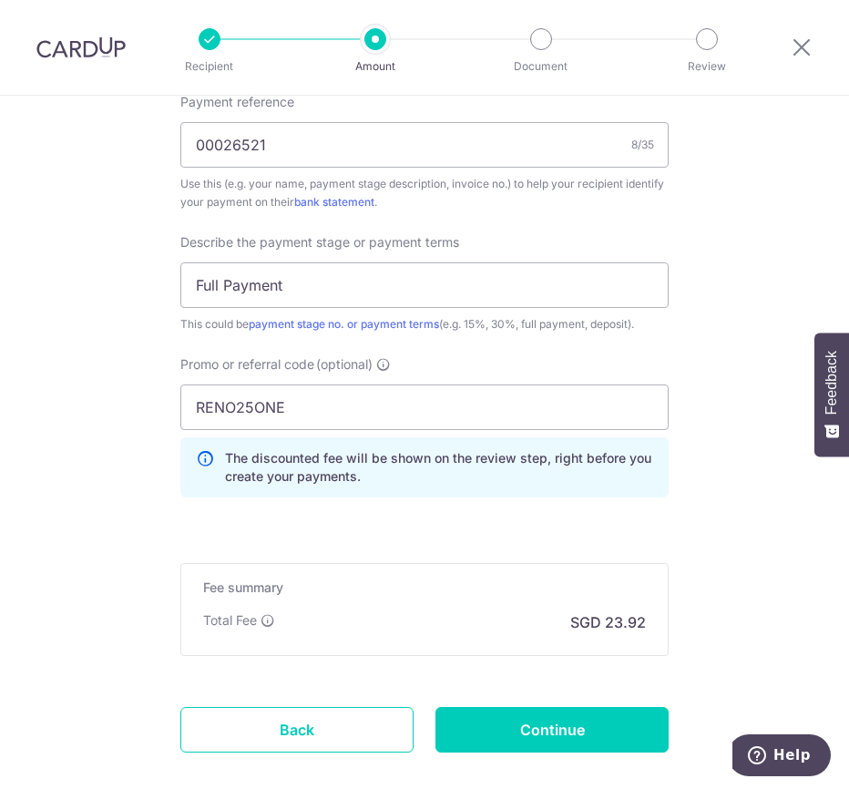
scroll to position [1242, 0]
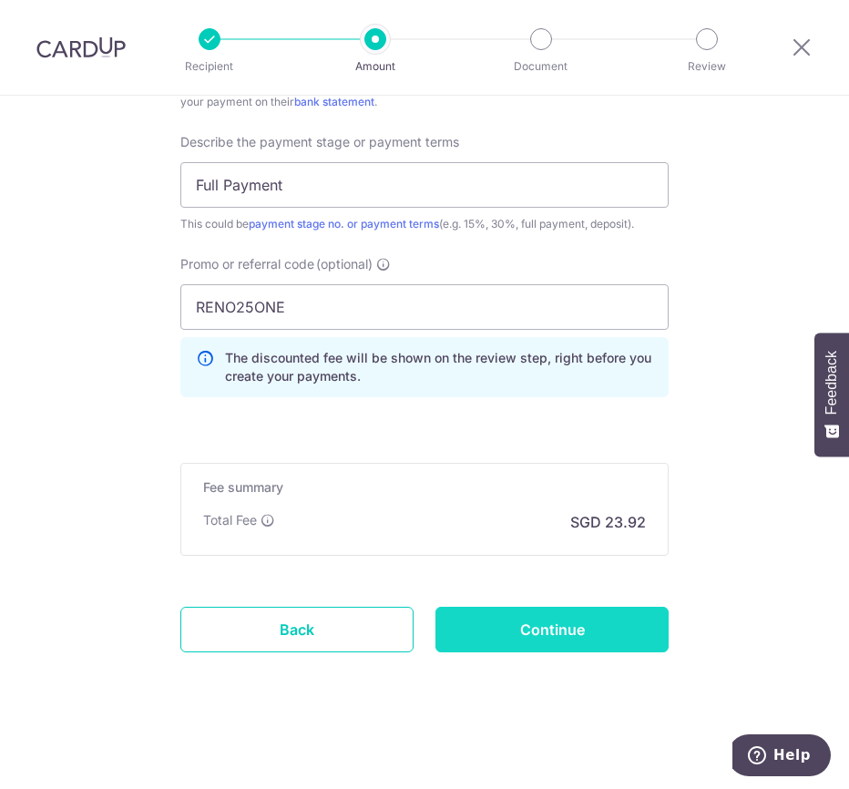
click at [564, 631] on input "Continue" at bounding box center [552, 630] width 233 height 46
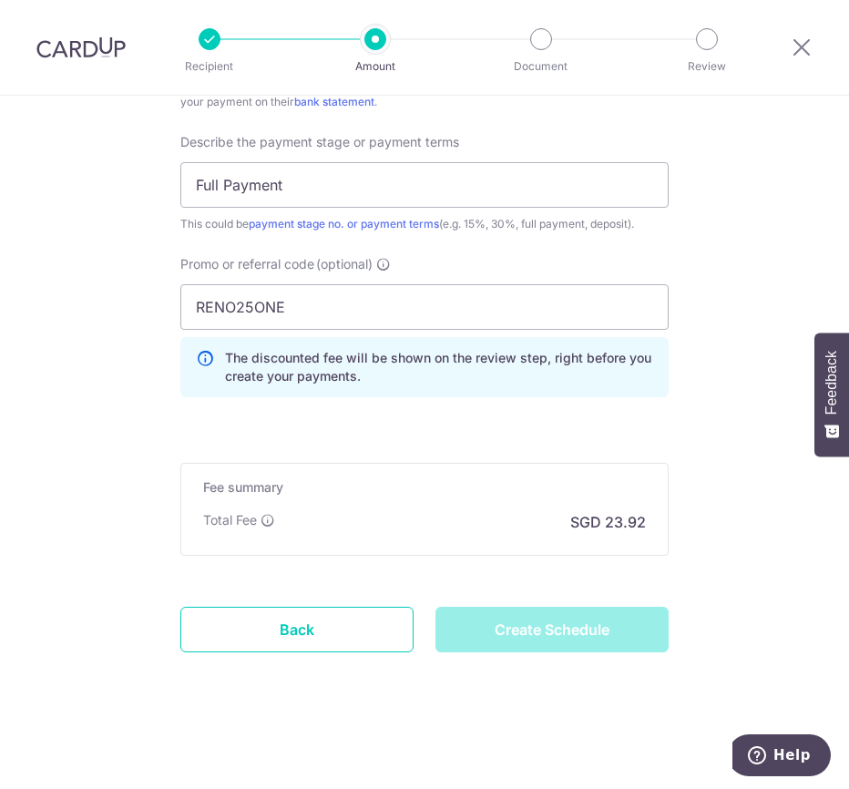
type input "Create Schedule"
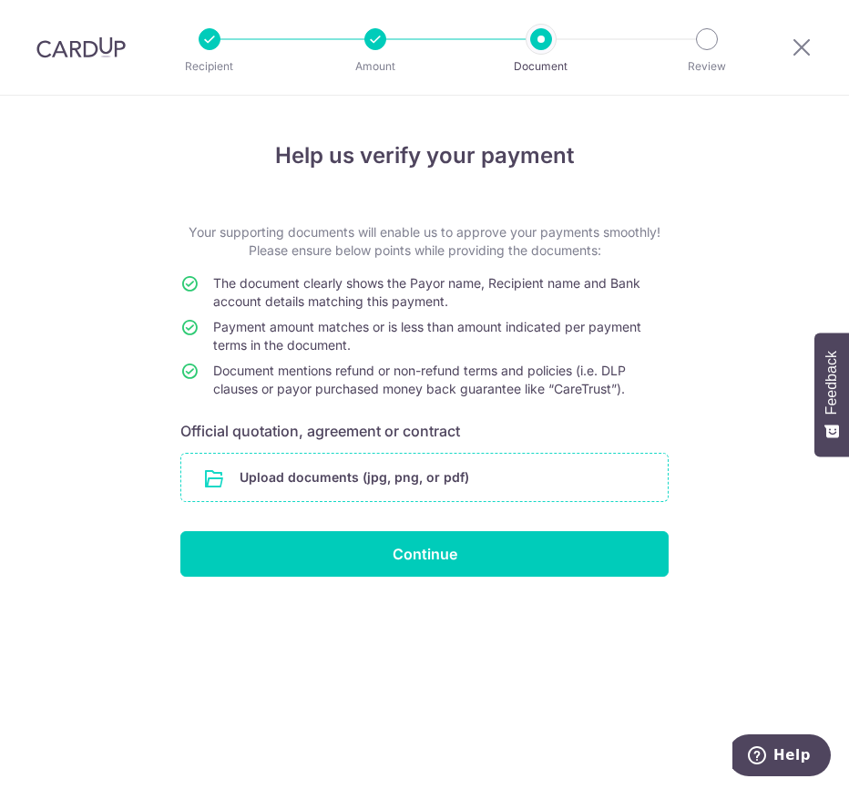
click at [317, 479] on input "file" at bounding box center [424, 477] width 487 height 47
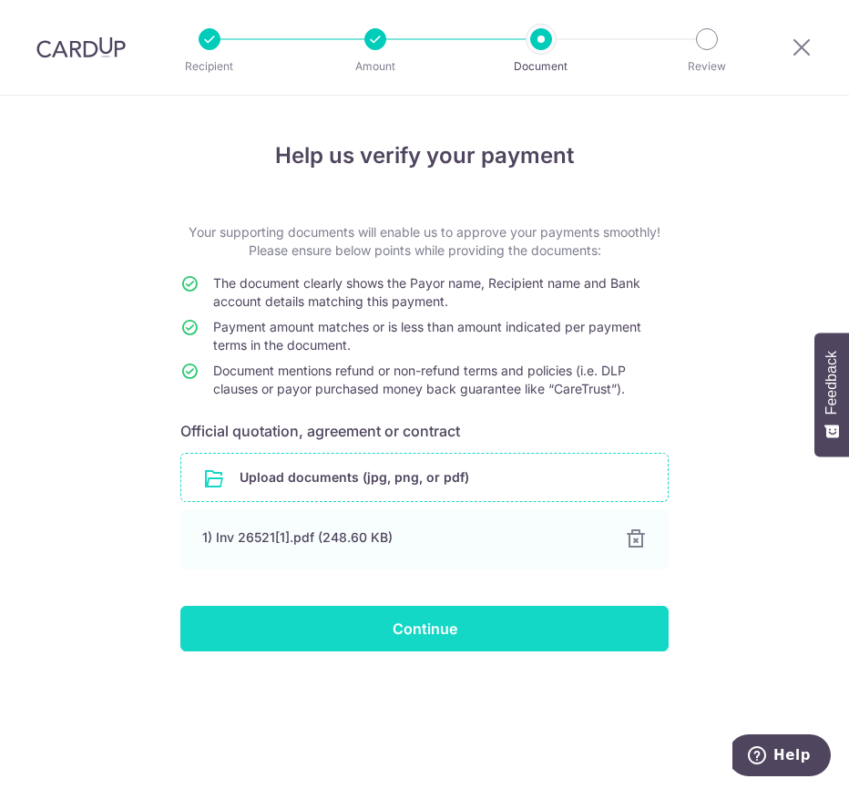
click at [434, 616] on input "Continue" at bounding box center [424, 629] width 488 height 46
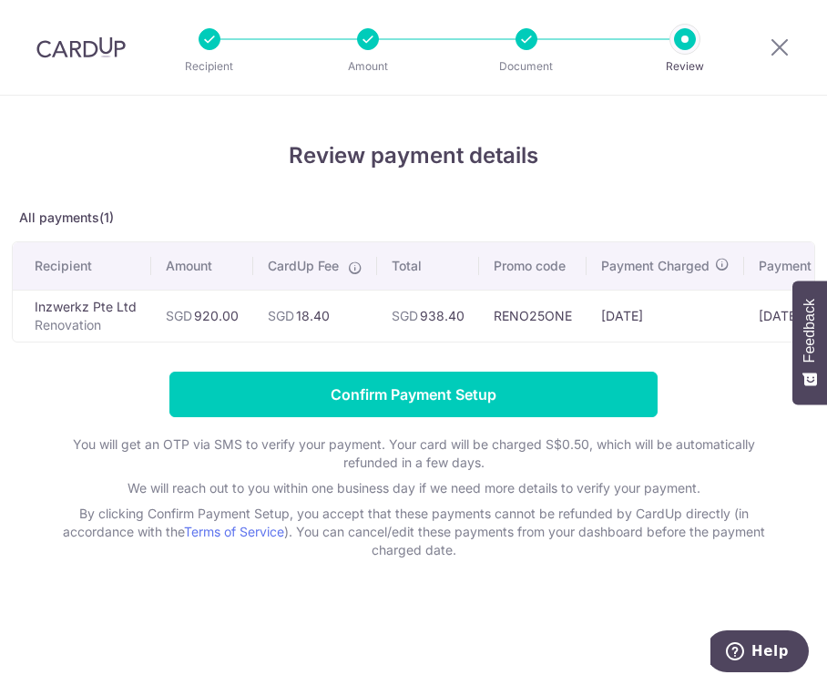
click at [501, 632] on div "Review payment details All payments(1) Recipient Amount CardUp Fee Total Promo …" at bounding box center [413, 391] width 827 height 590
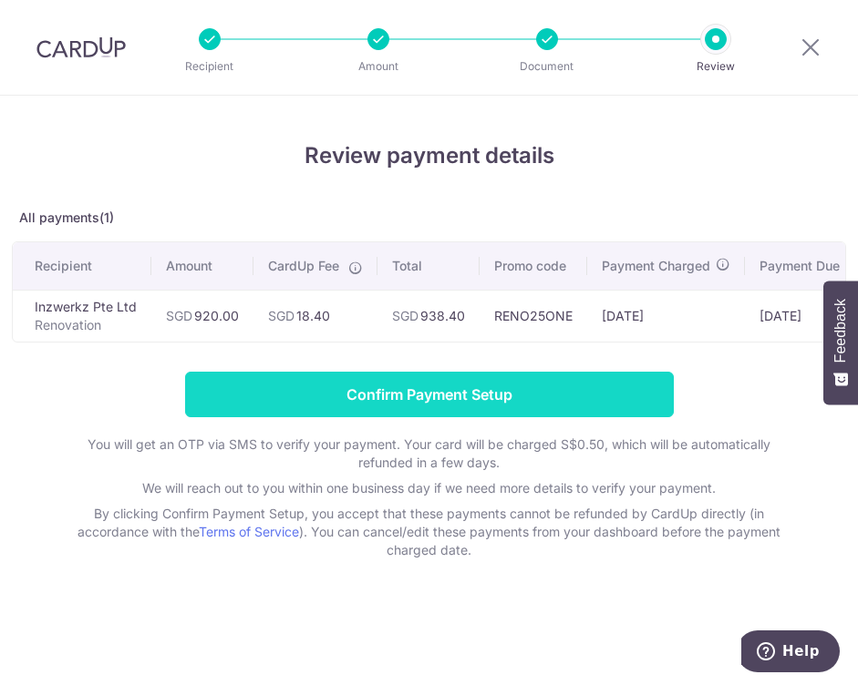
click at [488, 416] on input "Confirm Payment Setup" at bounding box center [429, 395] width 488 height 46
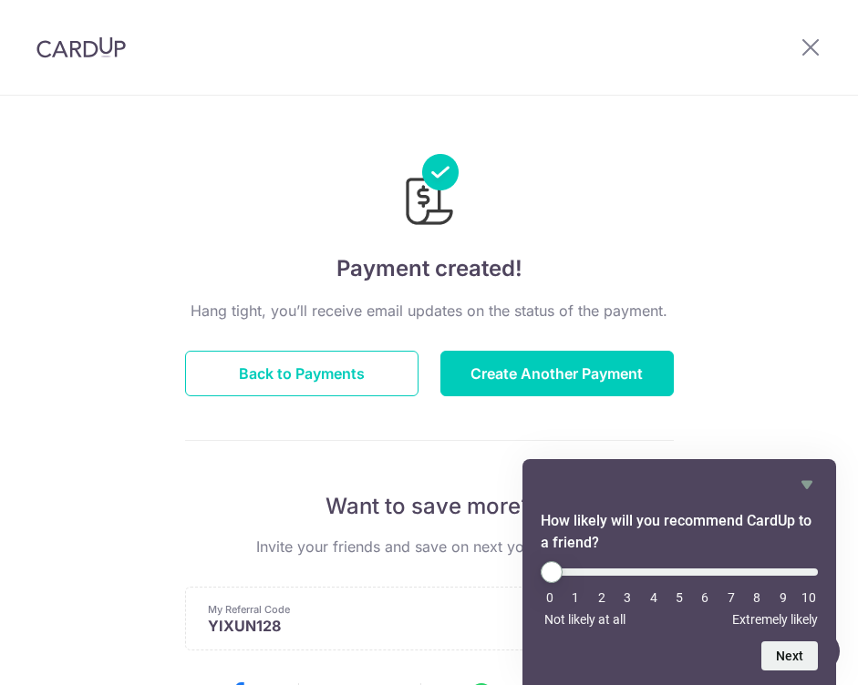
drag, startPoint x: 577, startPoint y: 191, endPoint x: 553, endPoint y: 236, distance: 50.5
click at [571, 204] on div at bounding box center [429, 178] width 488 height 106
click at [368, 380] on button "Back to Payments" at bounding box center [301, 374] width 233 height 46
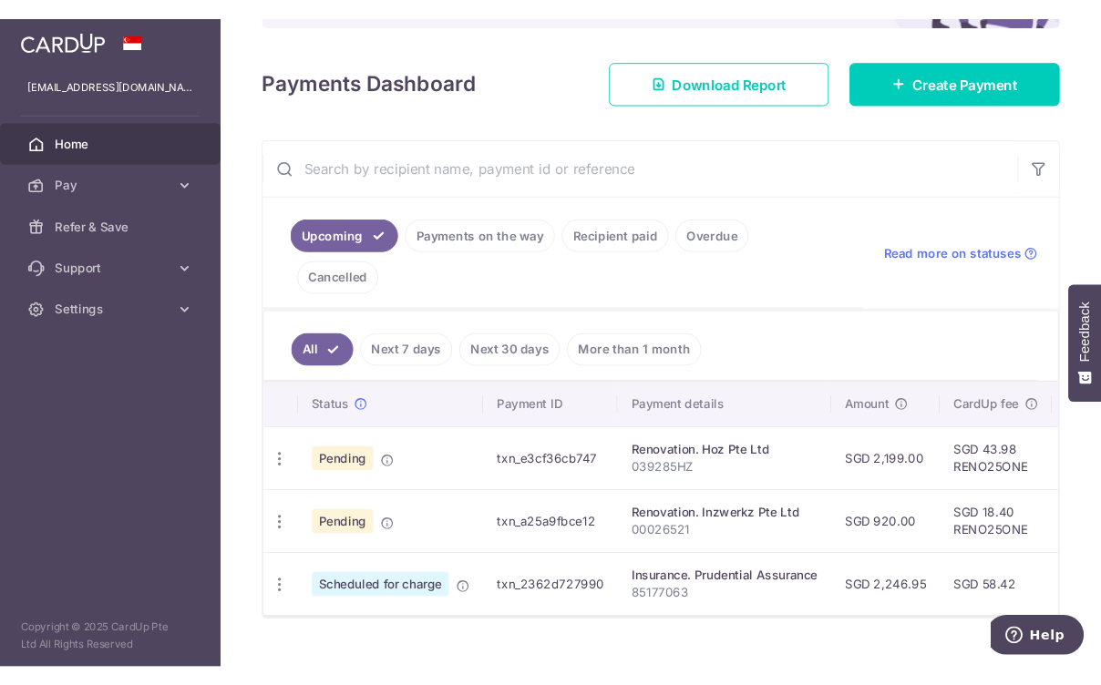
scroll to position [267, 0]
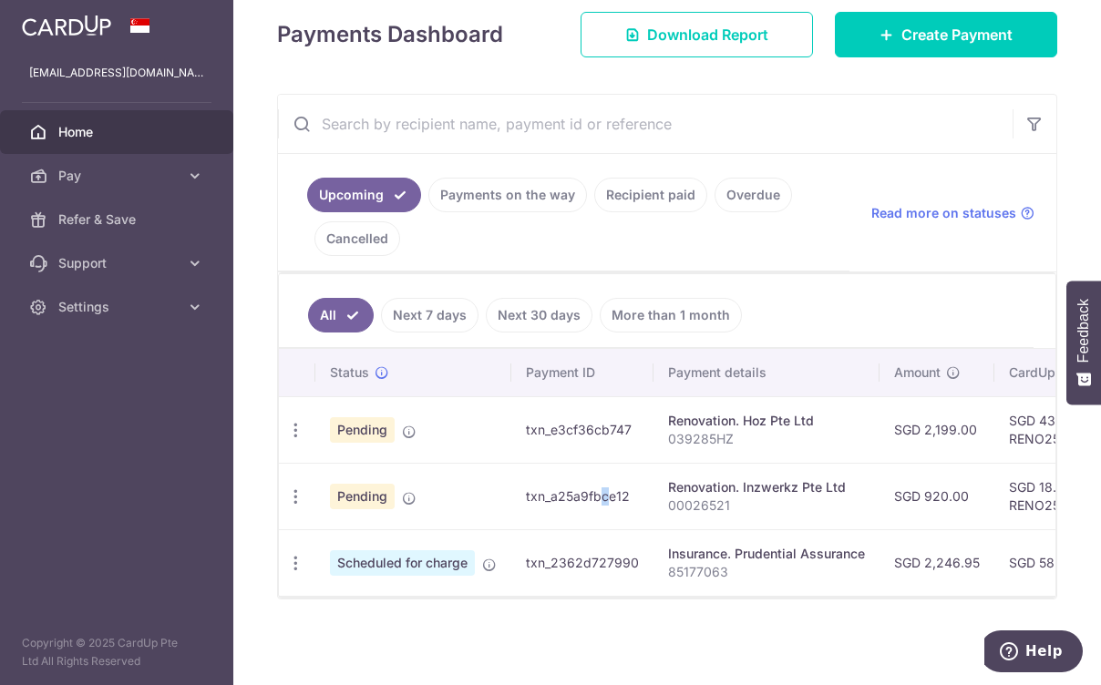
click at [556, 498] on td "txn_a25a9fbce12" at bounding box center [582, 496] width 142 height 67
drag, startPoint x: 570, startPoint y: 489, endPoint x: 502, endPoint y: 491, distance: 67.5
click at [569, 489] on td "txn_a25a9fbce12" at bounding box center [582, 496] width 142 height 67
click at [400, 486] on td "Pending" at bounding box center [413, 496] width 196 height 67
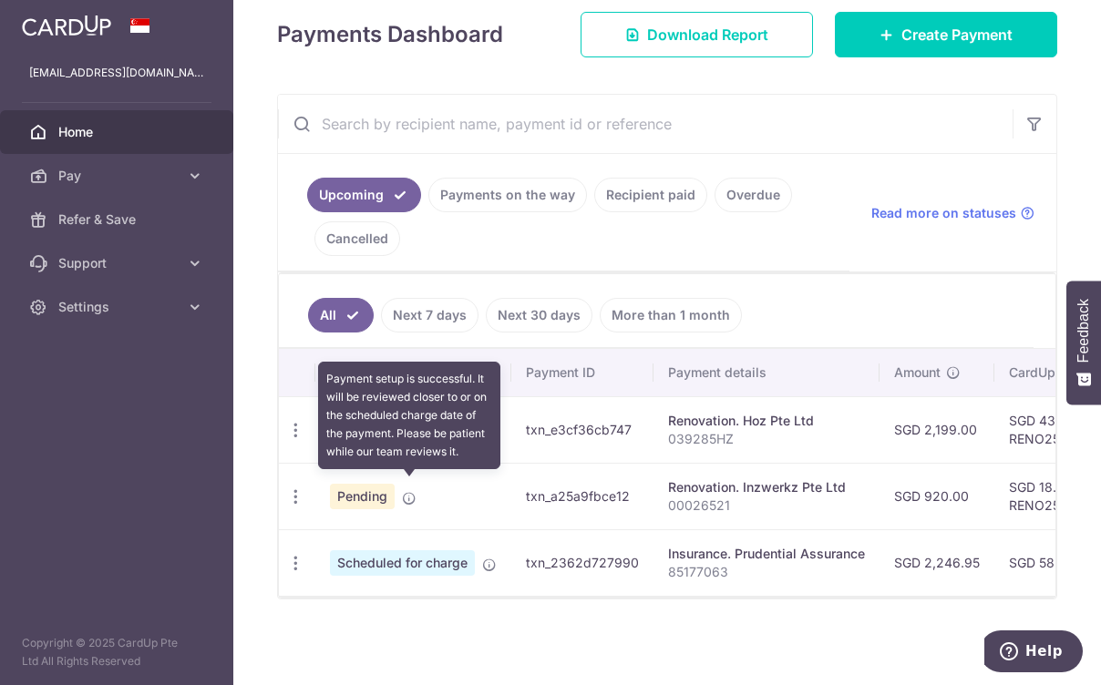
click at [406, 491] on icon at bounding box center [409, 498] width 15 height 15
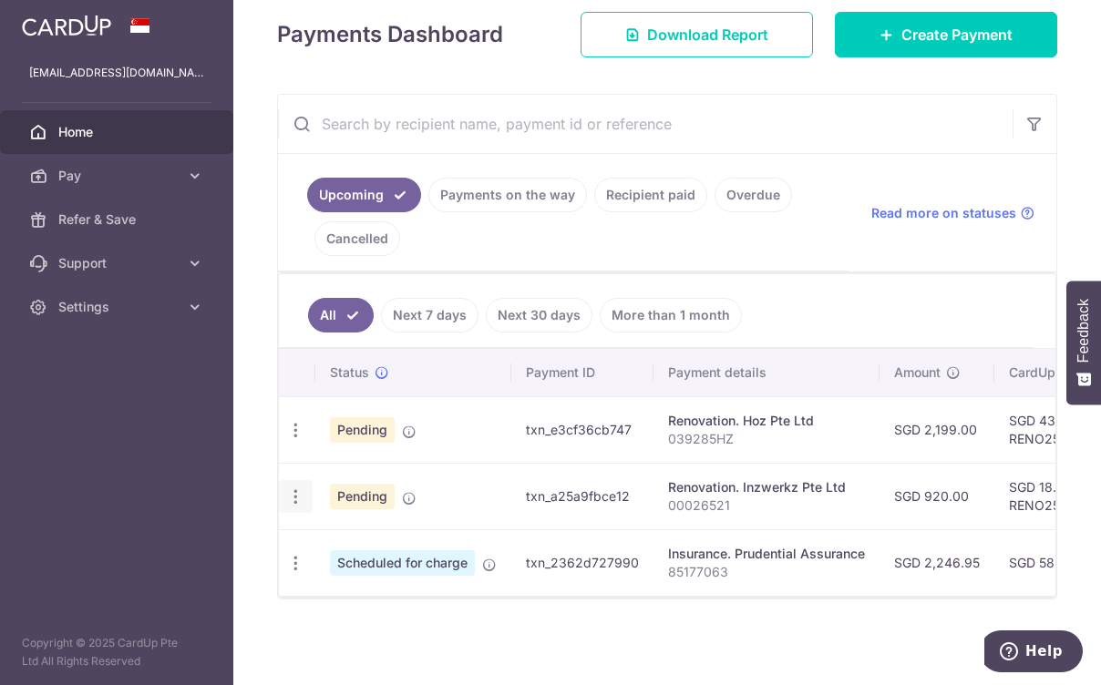
click at [293, 440] on icon "button" at bounding box center [295, 430] width 19 height 19
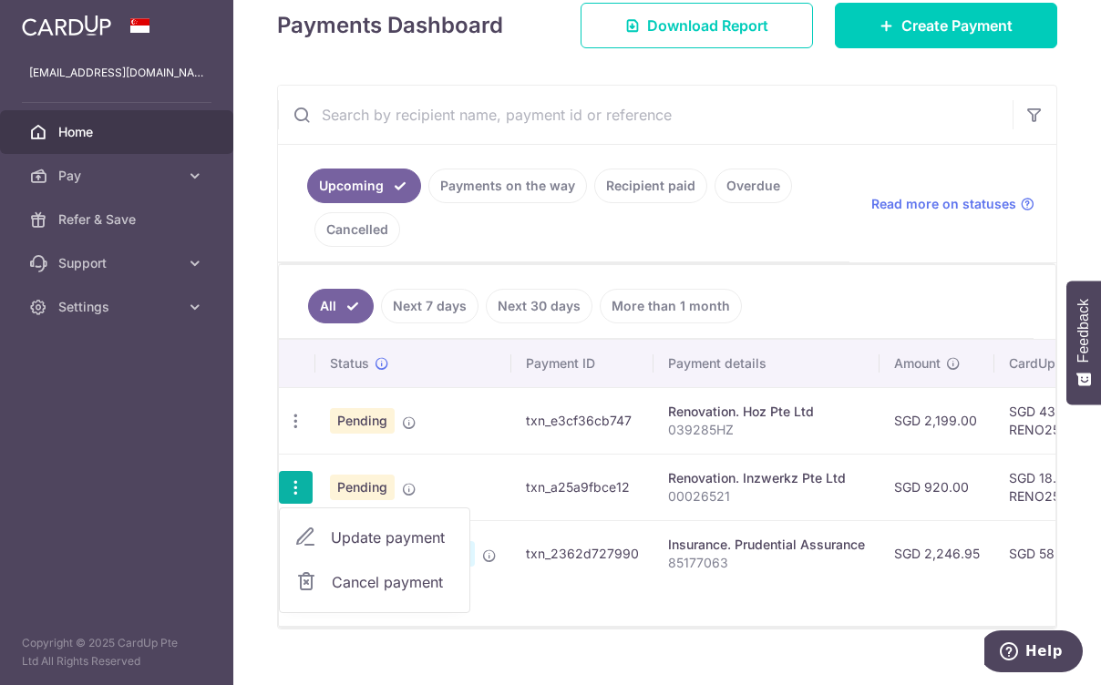
click at [691, 494] on p "00026521" at bounding box center [766, 497] width 197 height 18
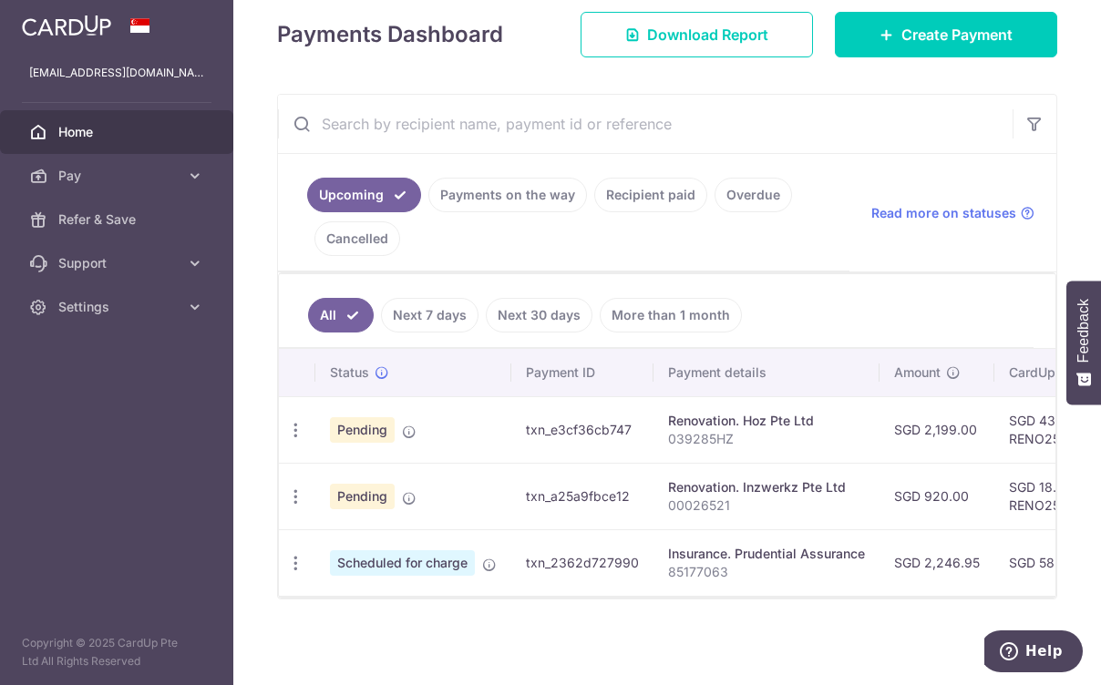
scroll to position [0, 538]
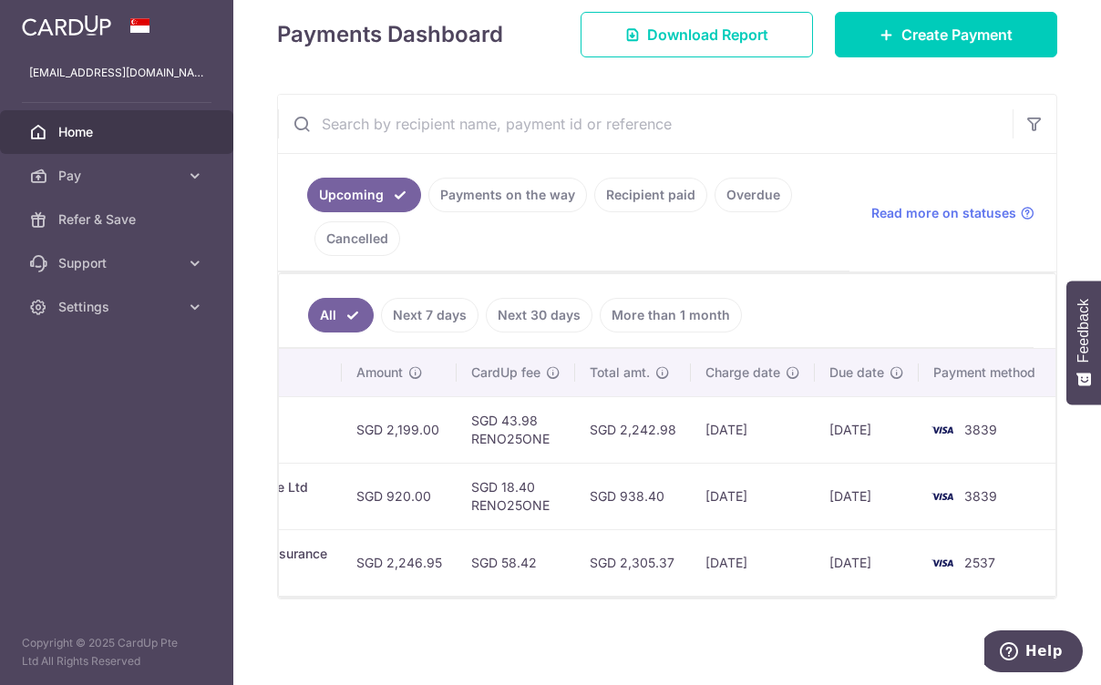
drag, startPoint x: 882, startPoint y: 477, endPoint x: 945, endPoint y: 475, distance: 62.9
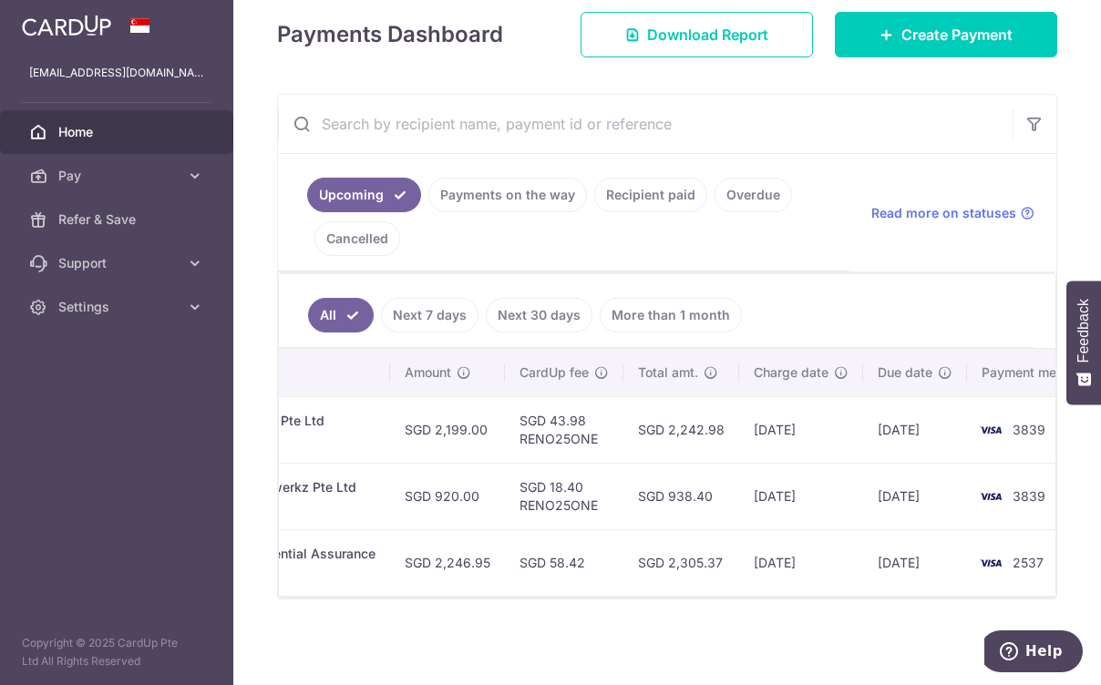
scroll to position [0, 0]
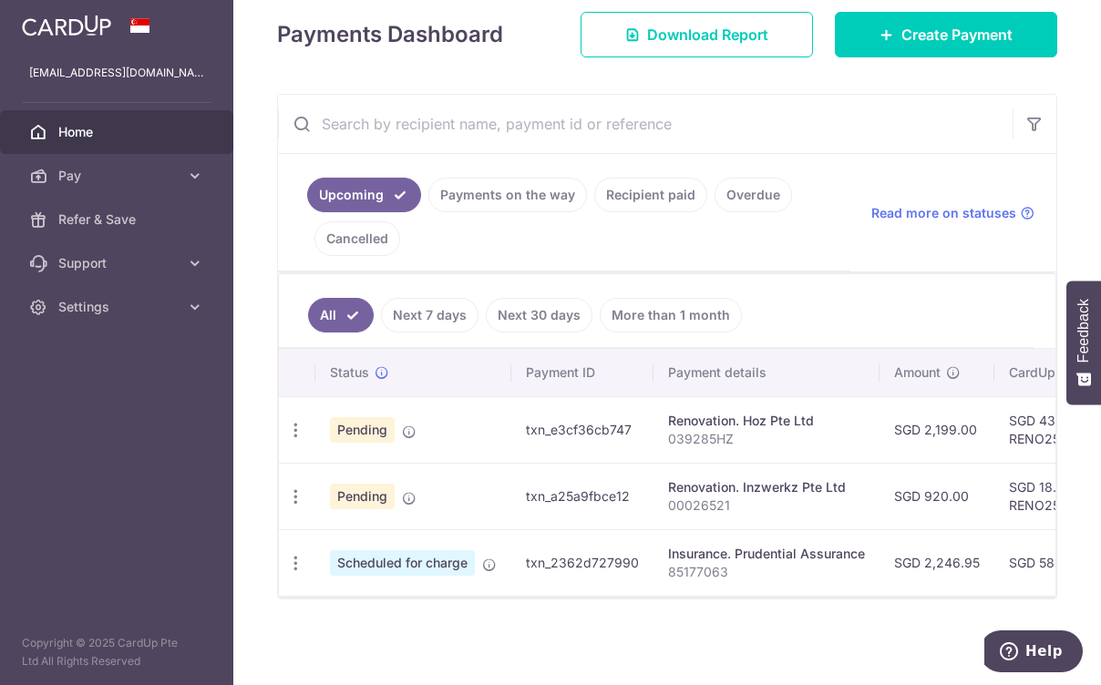
drag, startPoint x: 910, startPoint y: 485, endPoint x: 513, endPoint y: 438, distance: 400.0
click at [838, 514] on td "Renovation. Inzwerkz Pte Ltd 00026521" at bounding box center [766, 496] width 226 height 67
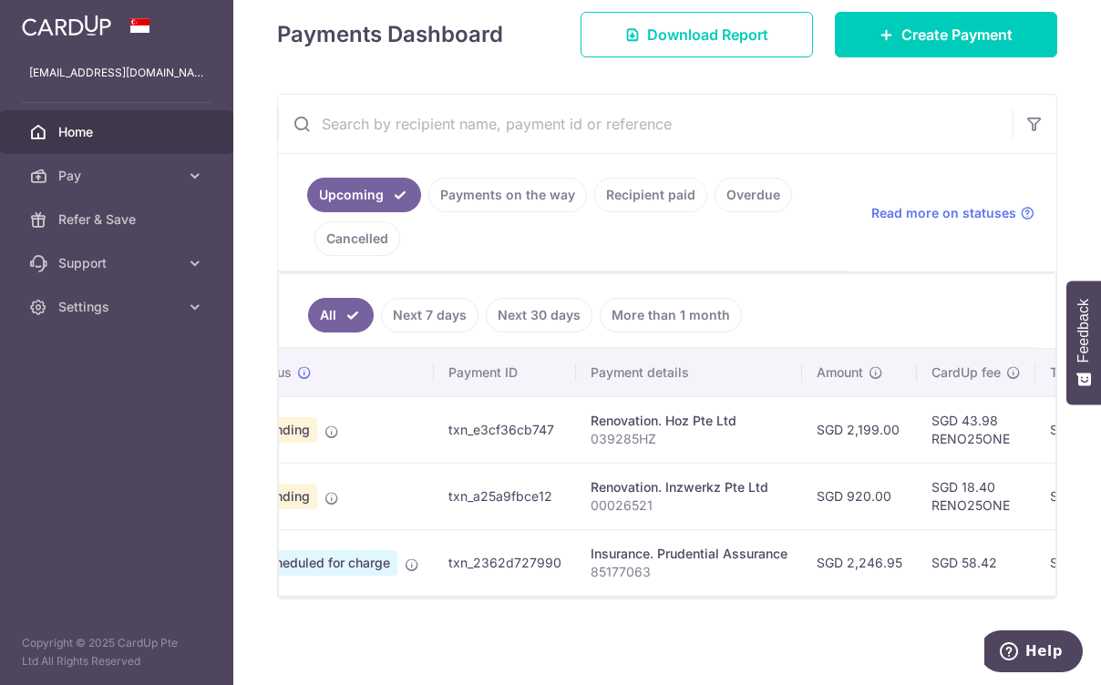
drag, startPoint x: 930, startPoint y: 474, endPoint x: 940, endPoint y: 473, distance: 9.2
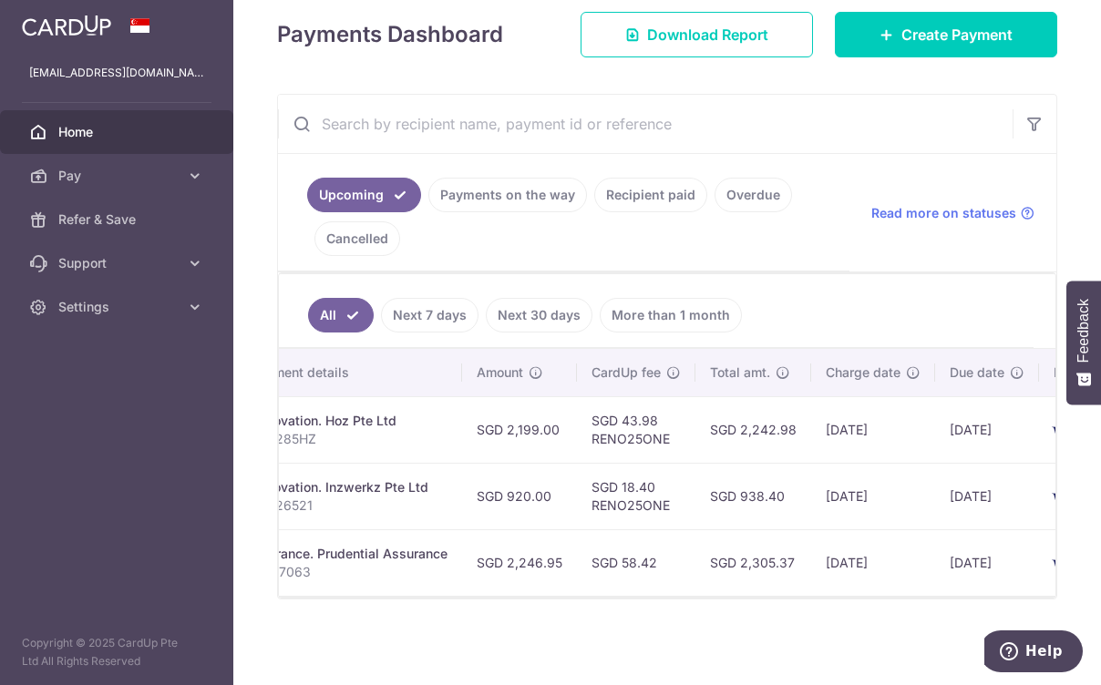
scroll to position [0, 538]
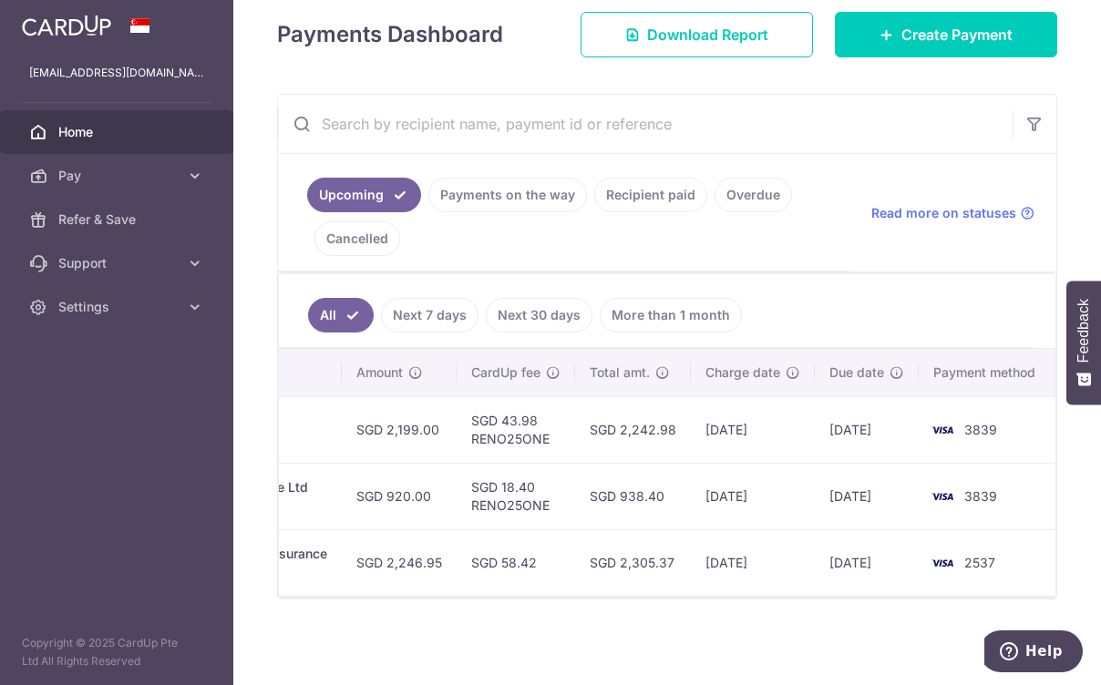
drag, startPoint x: 857, startPoint y: 508, endPoint x: 967, endPoint y: 484, distance: 113.0
drag, startPoint x: 719, startPoint y: 502, endPoint x: 894, endPoint y: 489, distance: 175.4
click at [744, 286] on ul "All Next 7 days Next 30 days More than 1 month" at bounding box center [656, 311] width 755 height 74
drag, startPoint x: 626, startPoint y: 670, endPoint x: 525, endPoint y: 673, distance: 101.2
drag, startPoint x: 616, startPoint y: 620, endPoint x: 468, endPoint y: 627, distance: 147.8
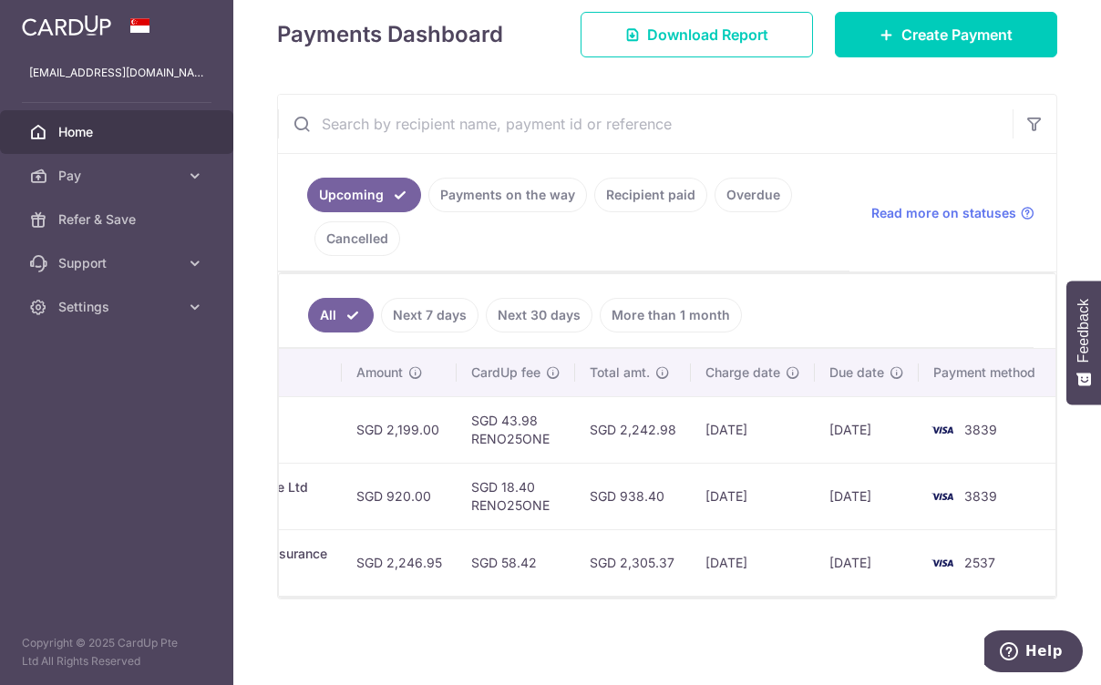
drag, startPoint x: 644, startPoint y: 583, endPoint x: 629, endPoint y: 593, distance: 18.5
click at [642, 586] on td "SGD 2,305.37" at bounding box center [633, 562] width 116 height 67
drag, startPoint x: 623, startPoint y: 596, endPoint x: 663, endPoint y: 608, distance: 41.8
click at [448, 616] on div "× Pause Schedule Pause all future payments in this series Pause just this one p…" at bounding box center [667, 342] width 868 height 685
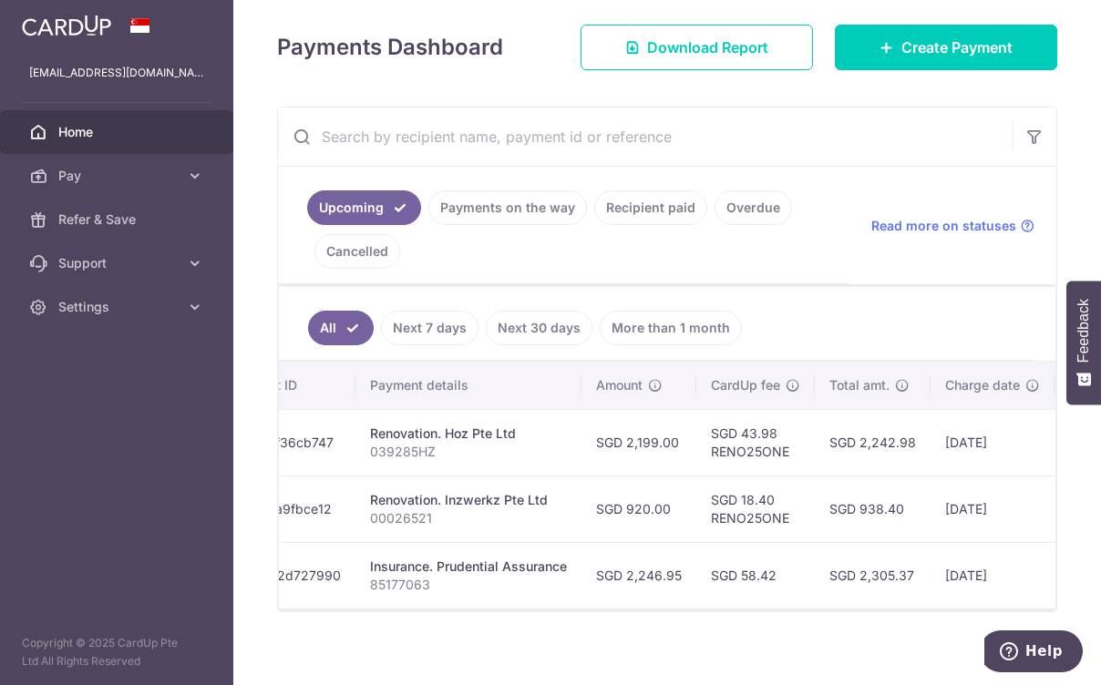
scroll to position [0, 274]
